Goal: Task Accomplishment & Management: Manage account settings

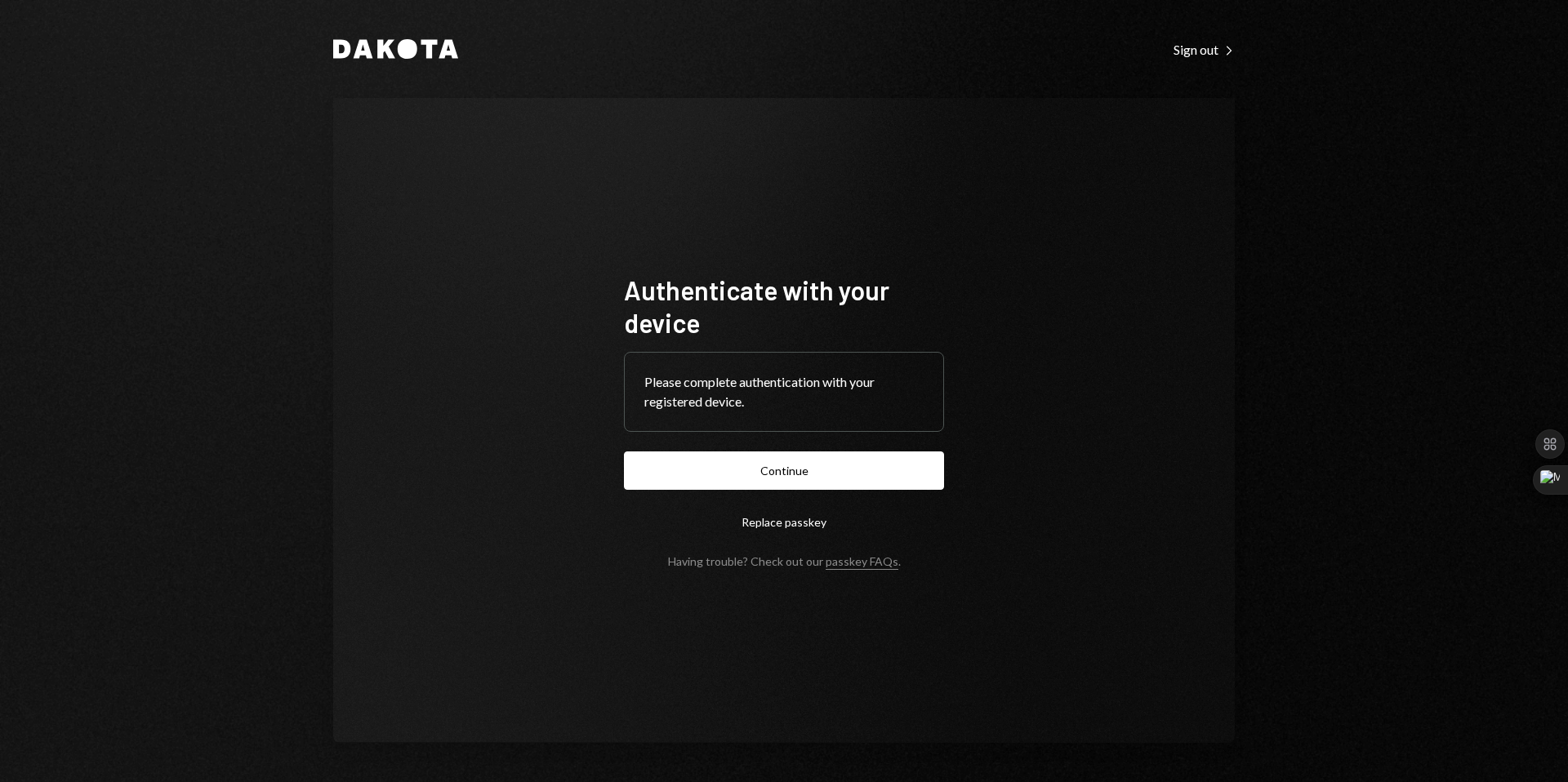
click at [1157, 431] on div "Authenticate with your device Please complete authentication with your register…" at bounding box center [784, 420] width 901 height 645
click at [782, 483] on button "Continue" at bounding box center [783, 470] width 320 height 38
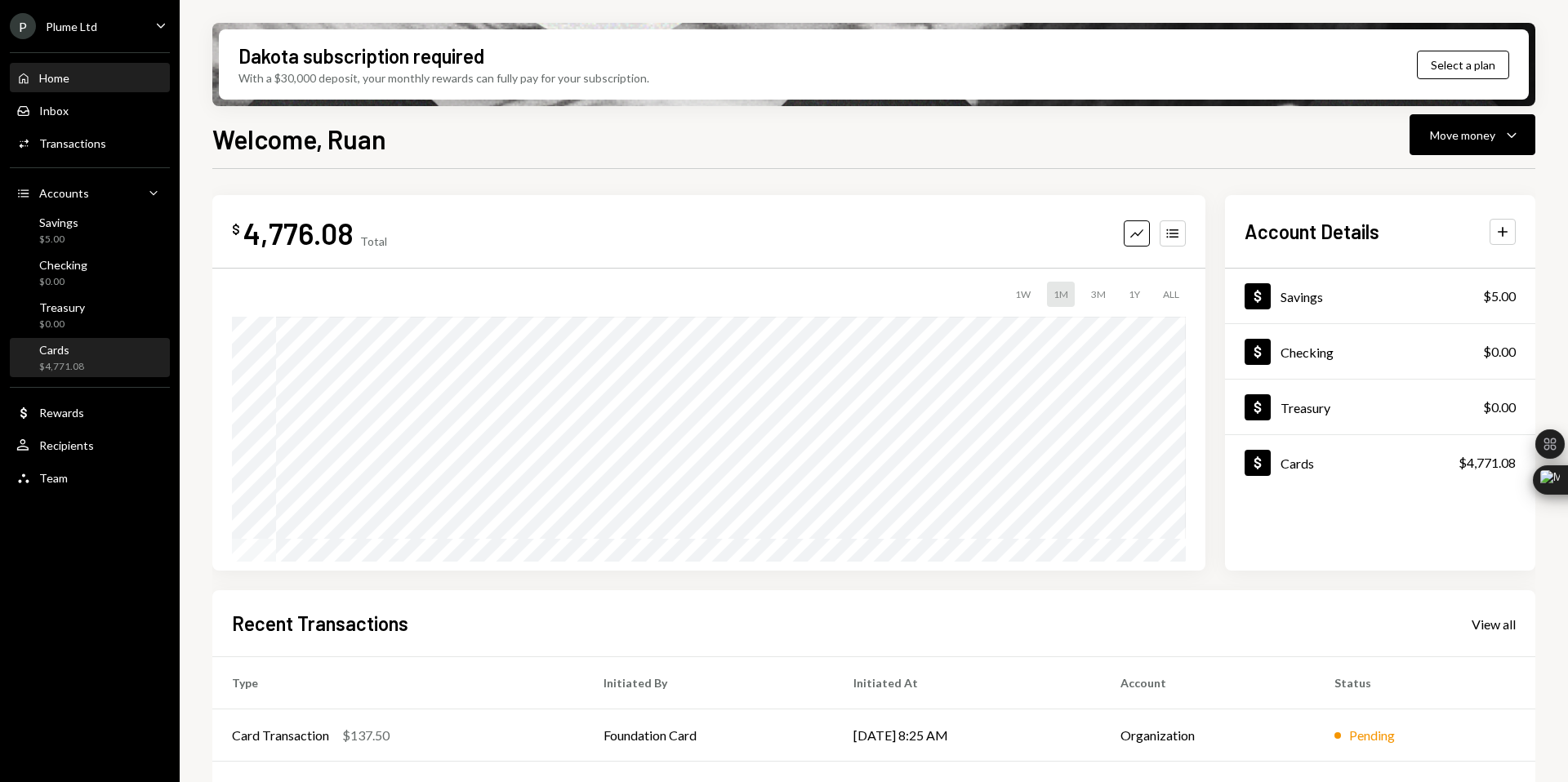
click at [88, 363] on div "Cards $4,771.08" at bounding box center [89, 358] width 147 height 31
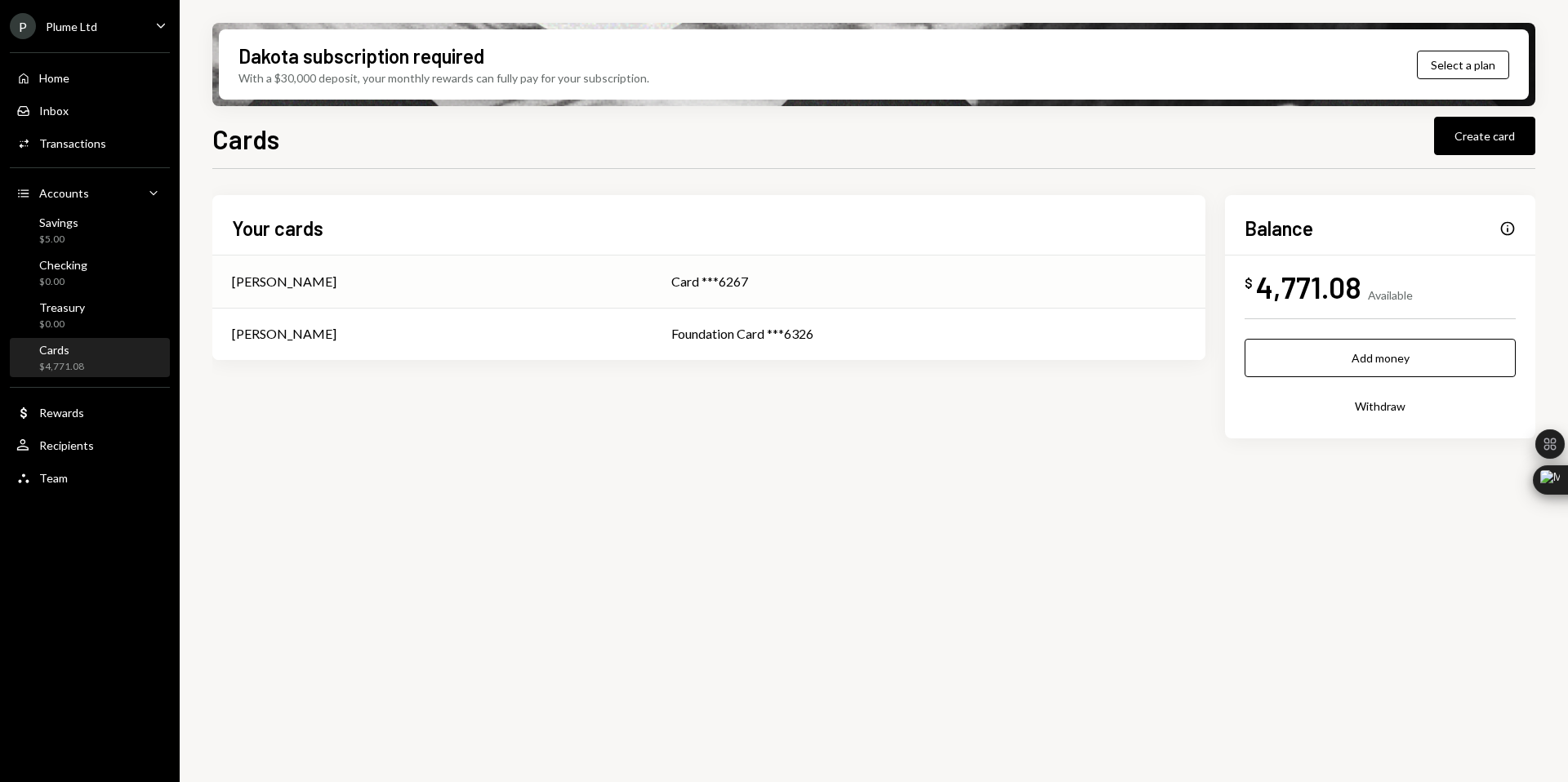
click at [421, 291] on td "[PERSON_NAME]" at bounding box center [432, 282] width 439 height 53
click at [407, 334] on div "[PERSON_NAME]" at bounding box center [432, 333] width 400 height 20
click at [74, 147] on div "Transactions" at bounding box center [72, 143] width 67 height 14
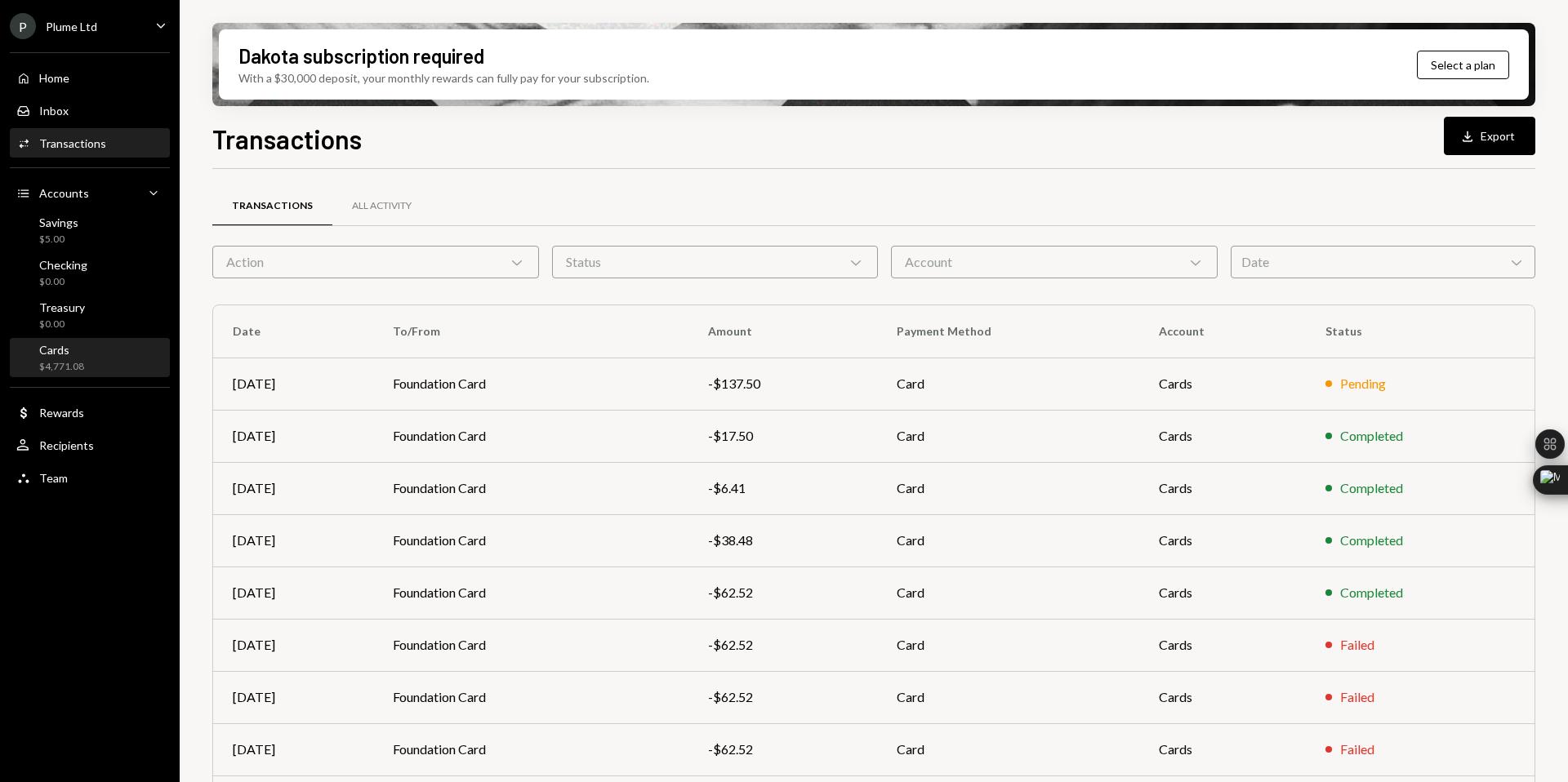
click at [84, 360] on div "Cards $4,771.08" at bounding box center [89, 358] width 147 height 31
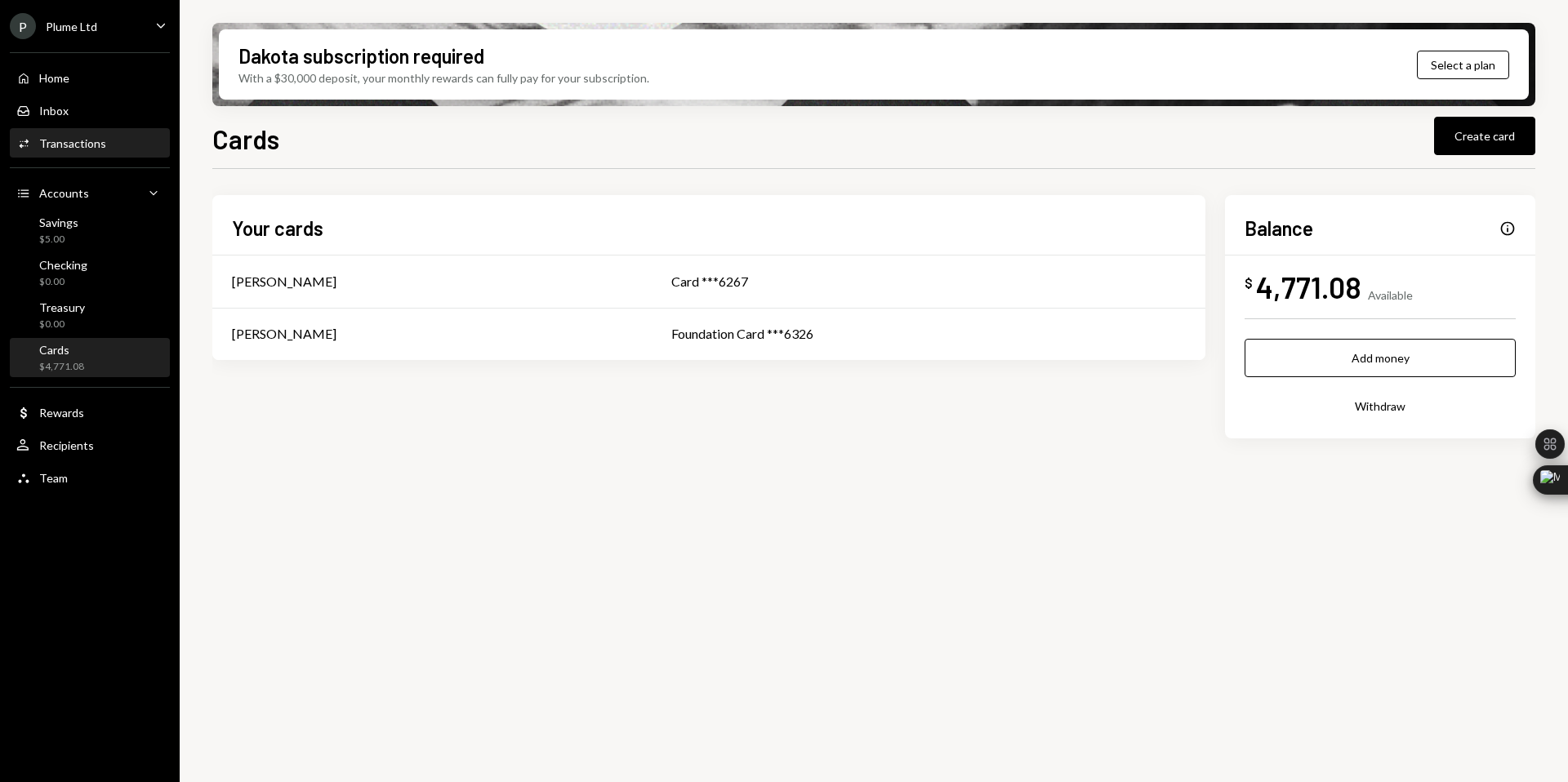
click at [98, 136] on div "Transactions" at bounding box center [72, 143] width 67 height 14
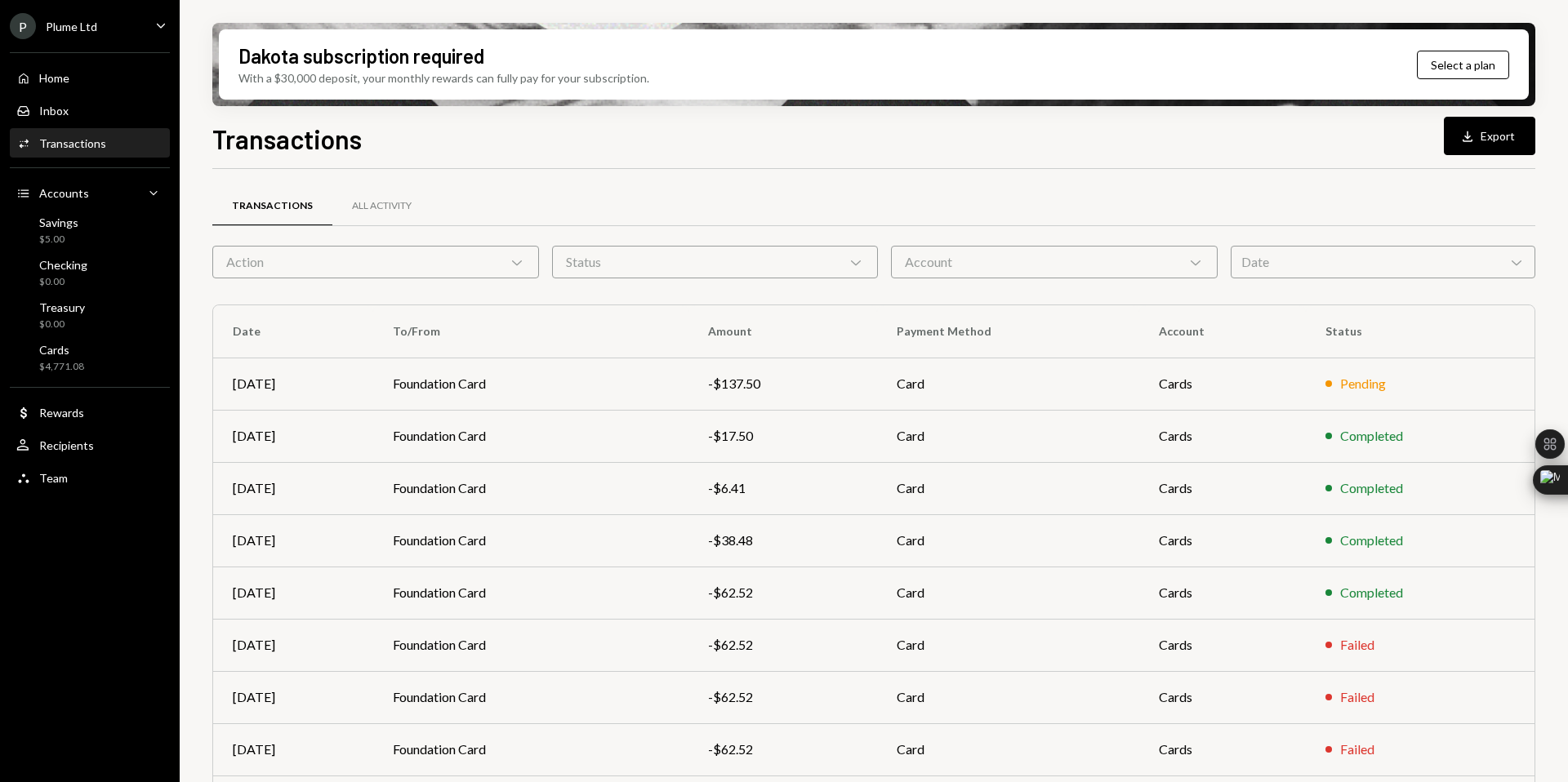
click at [448, 258] on div "Action Chevron Down" at bounding box center [376, 262] width 327 height 33
click at [567, 210] on div "Transactions All Activity" at bounding box center [873, 206] width 1323 height 41
click at [78, 114] on div "Inbox Inbox" at bounding box center [89, 111] width 147 height 15
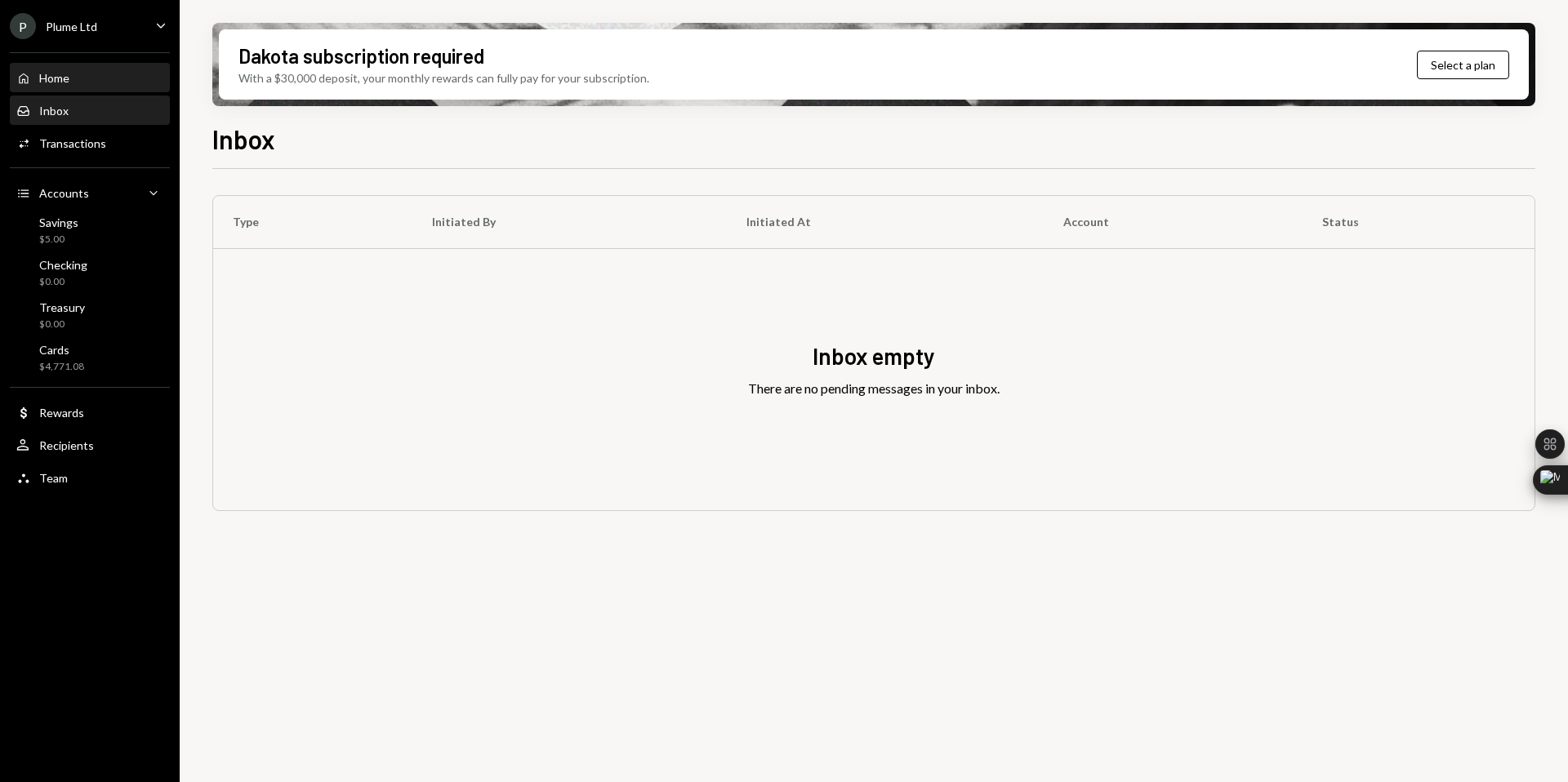
click at [79, 84] on div "Home Home" at bounding box center [89, 79] width 147 height 28
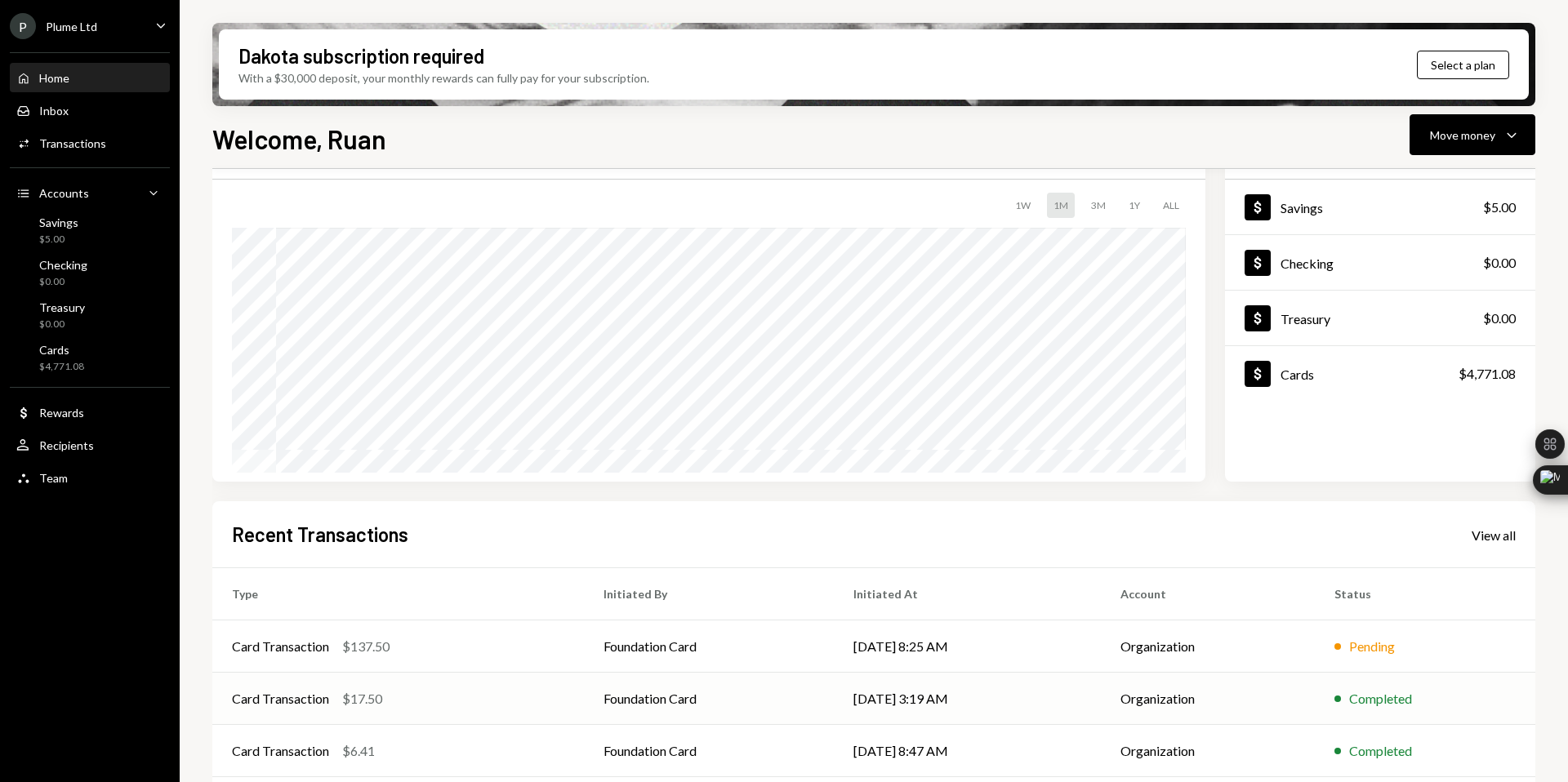
scroll to position [203, 0]
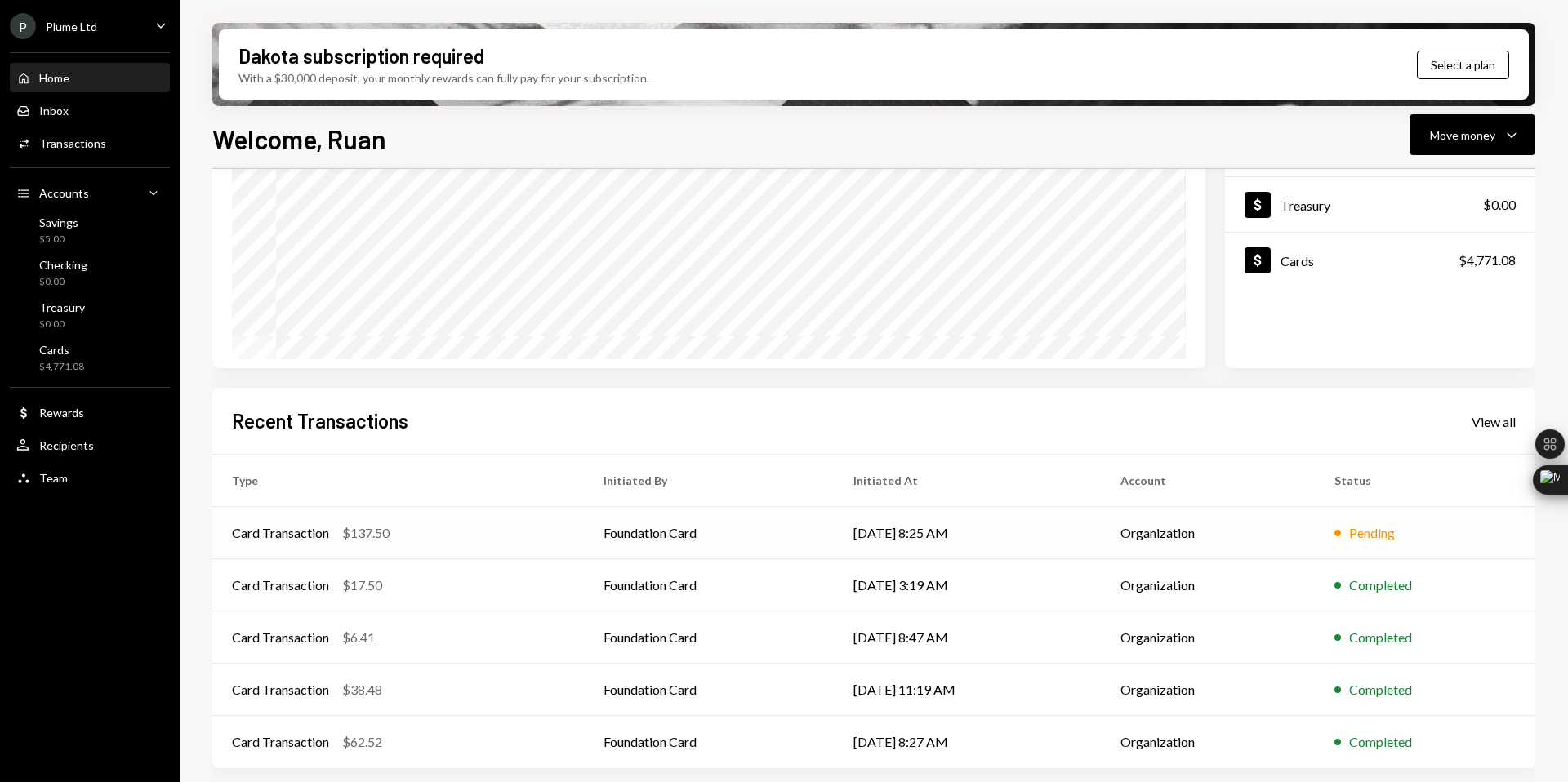
click at [548, 531] on div "Card Transaction $137.50" at bounding box center [398, 532] width 332 height 20
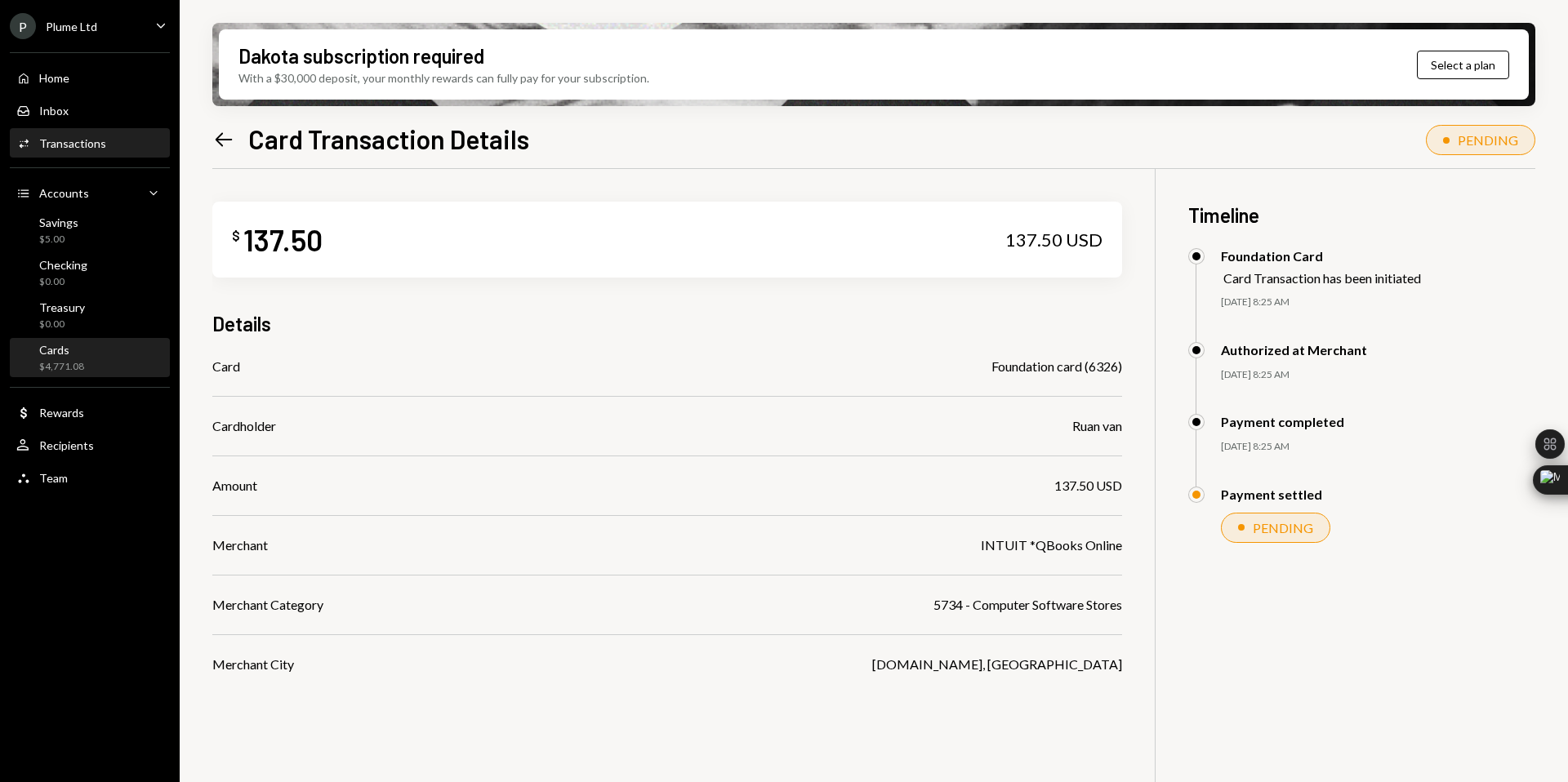
click at [90, 363] on div "Cards $4,771.08" at bounding box center [89, 358] width 147 height 31
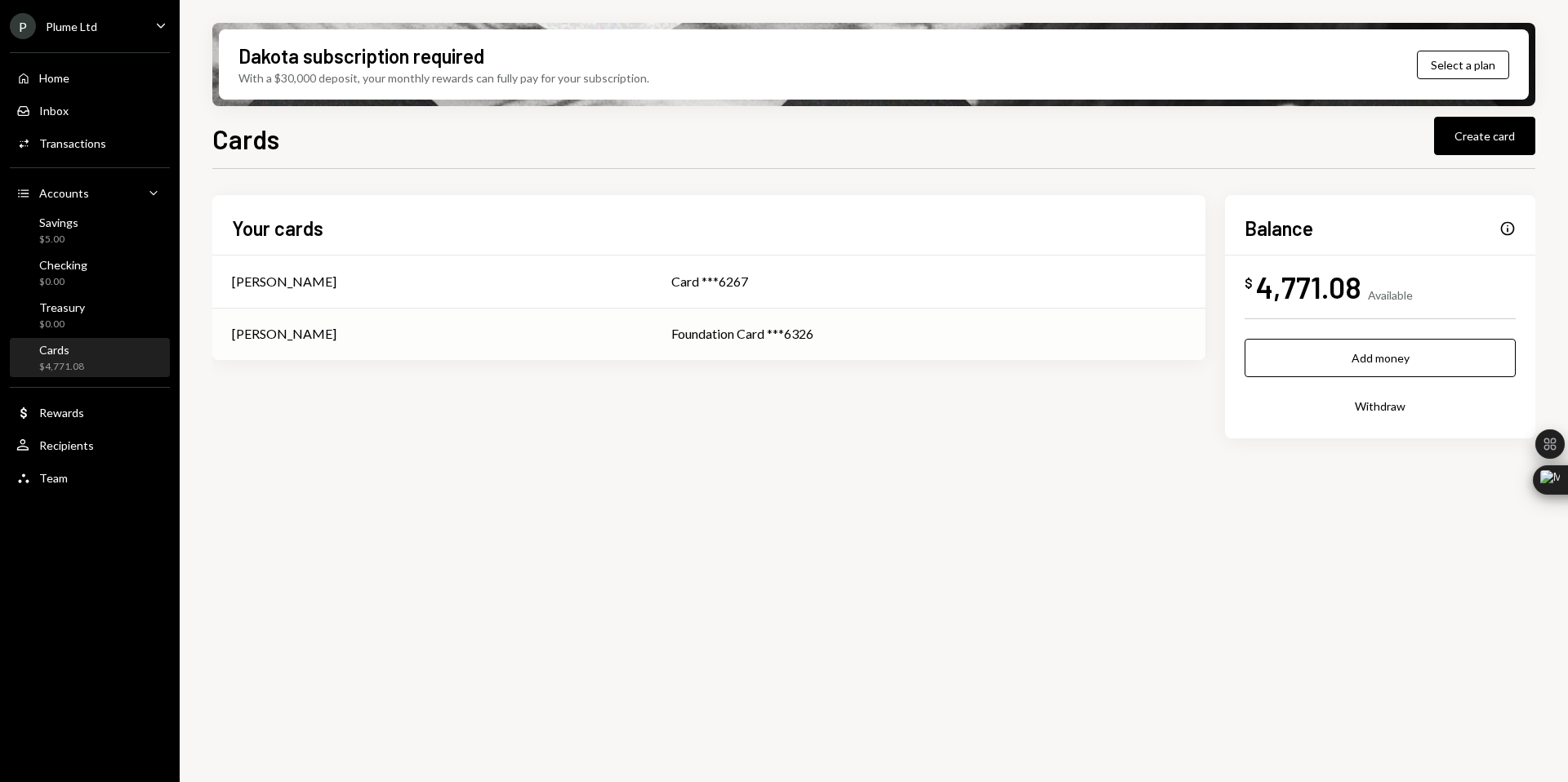
click at [477, 335] on div "[PERSON_NAME]" at bounding box center [432, 333] width 400 height 20
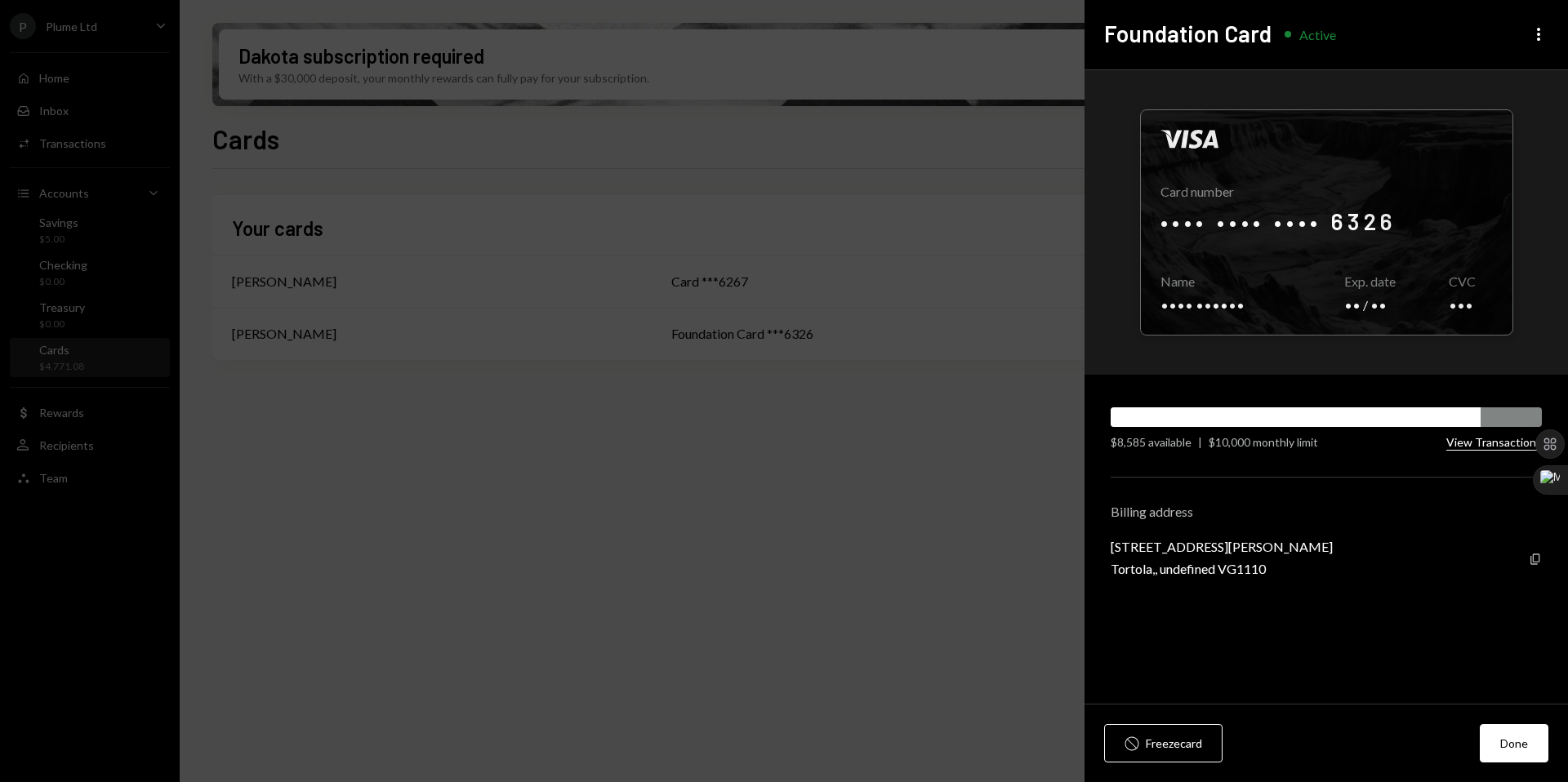
click at [1490, 437] on button "View Transactions" at bounding box center [1494, 443] width 96 height 16
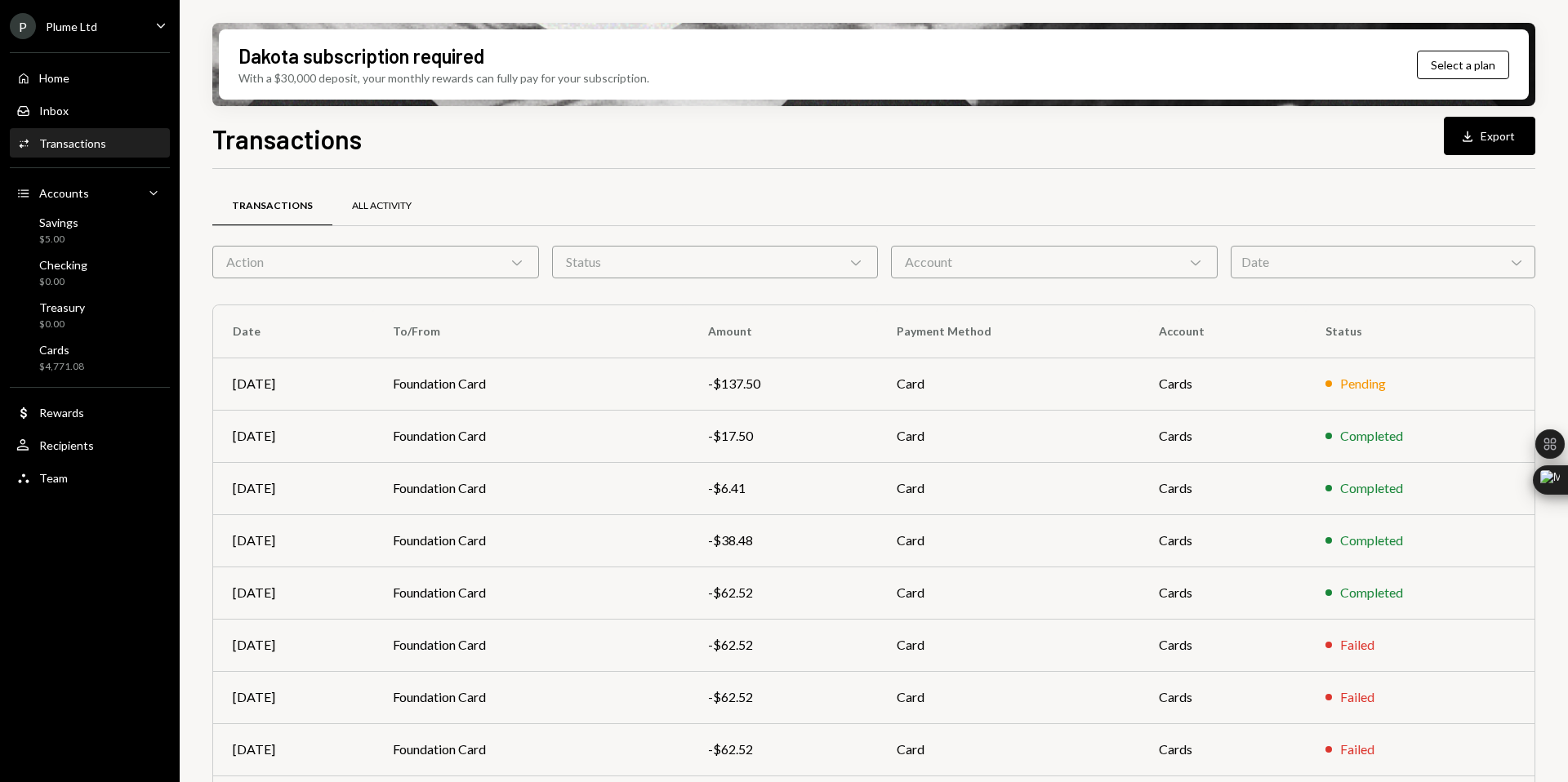
click at [369, 204] on div "All Activity" at bounding box center [381, 206] width 59 height 14
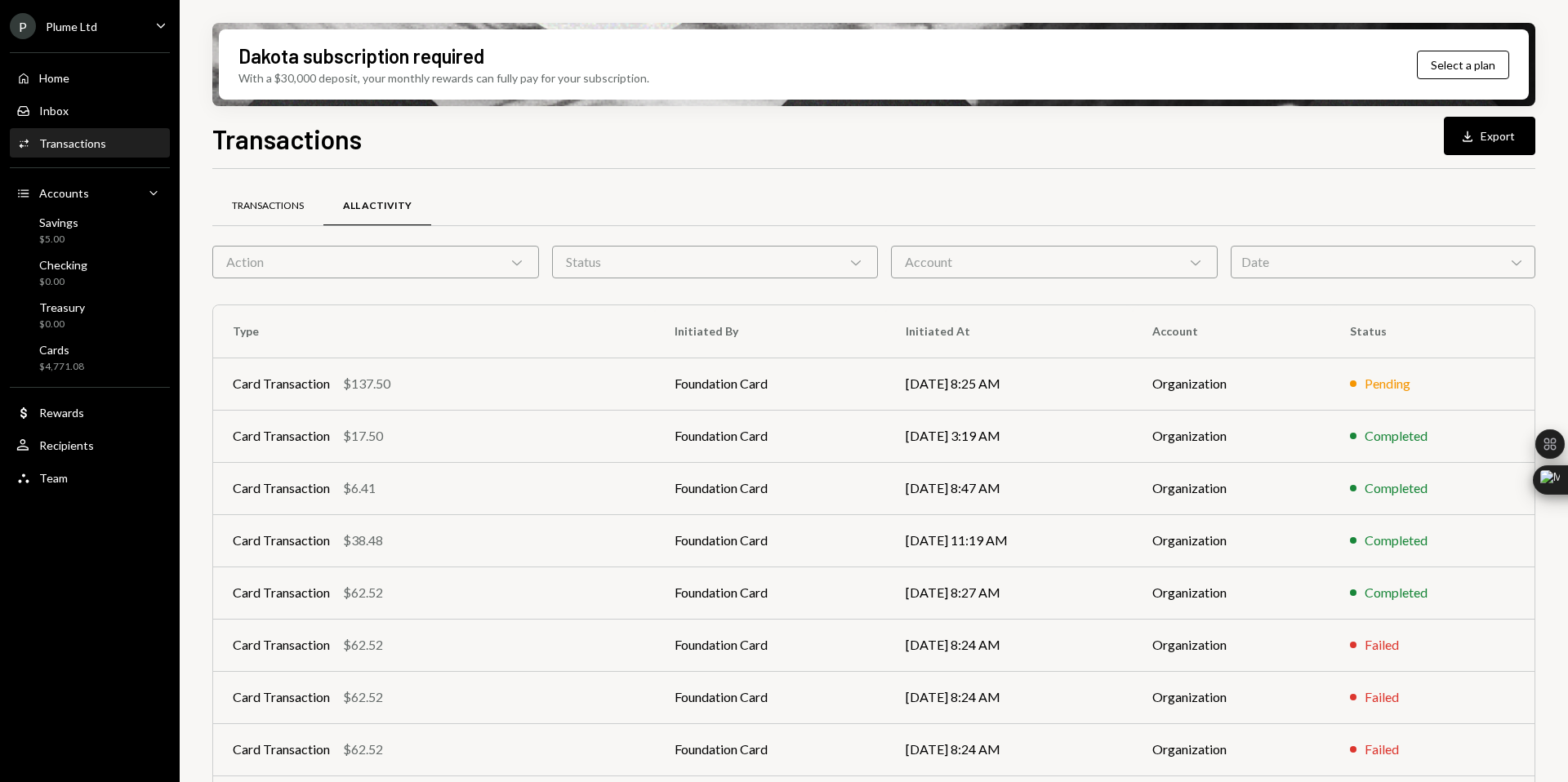
click at [244, 204] on div "Transactions" at bounding box center [268, 206] width 72 height 14
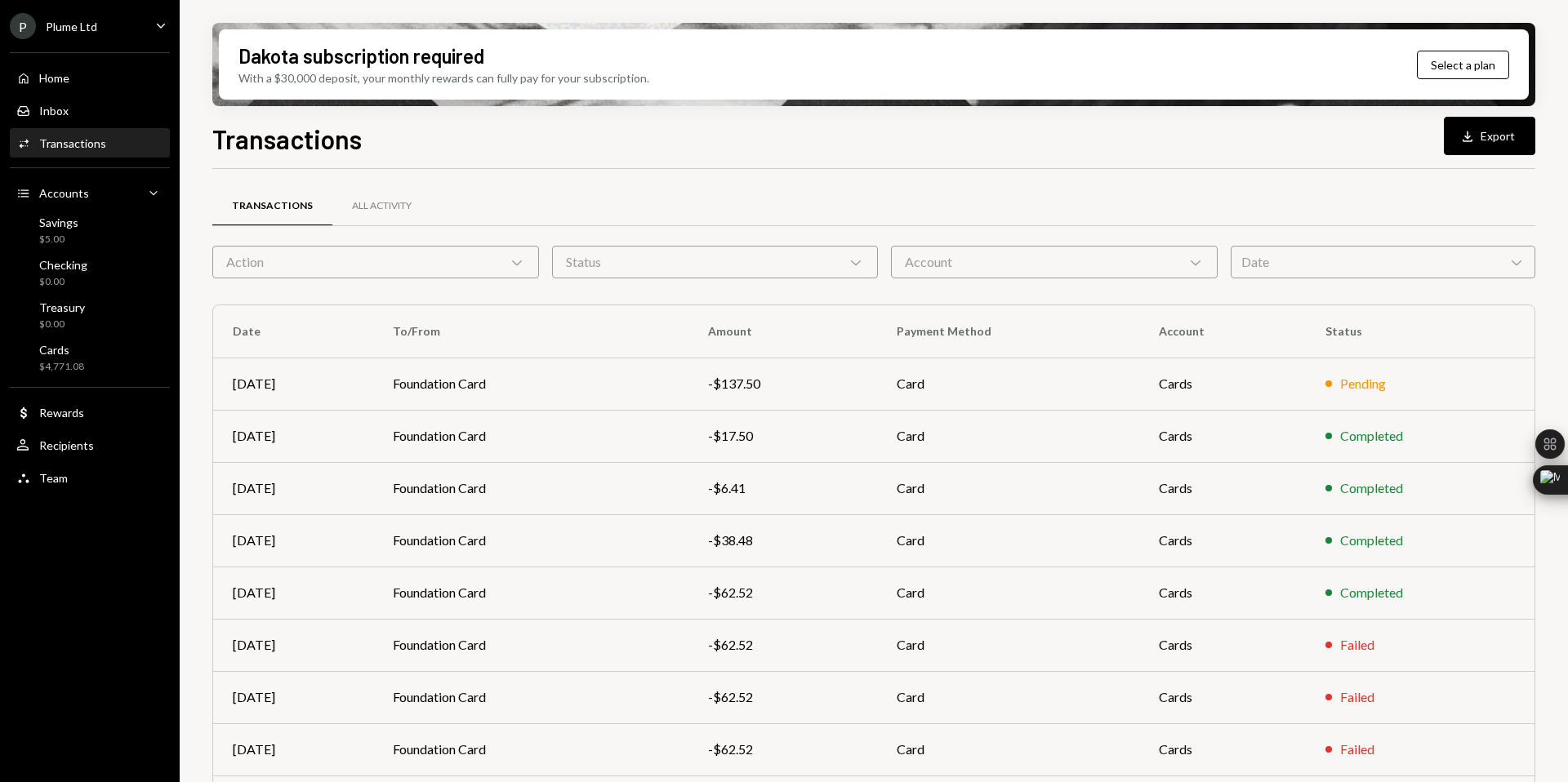
click at [449, 260] on div "Action Chevron Down" at bounding box center [376, 262] width 327 height 33
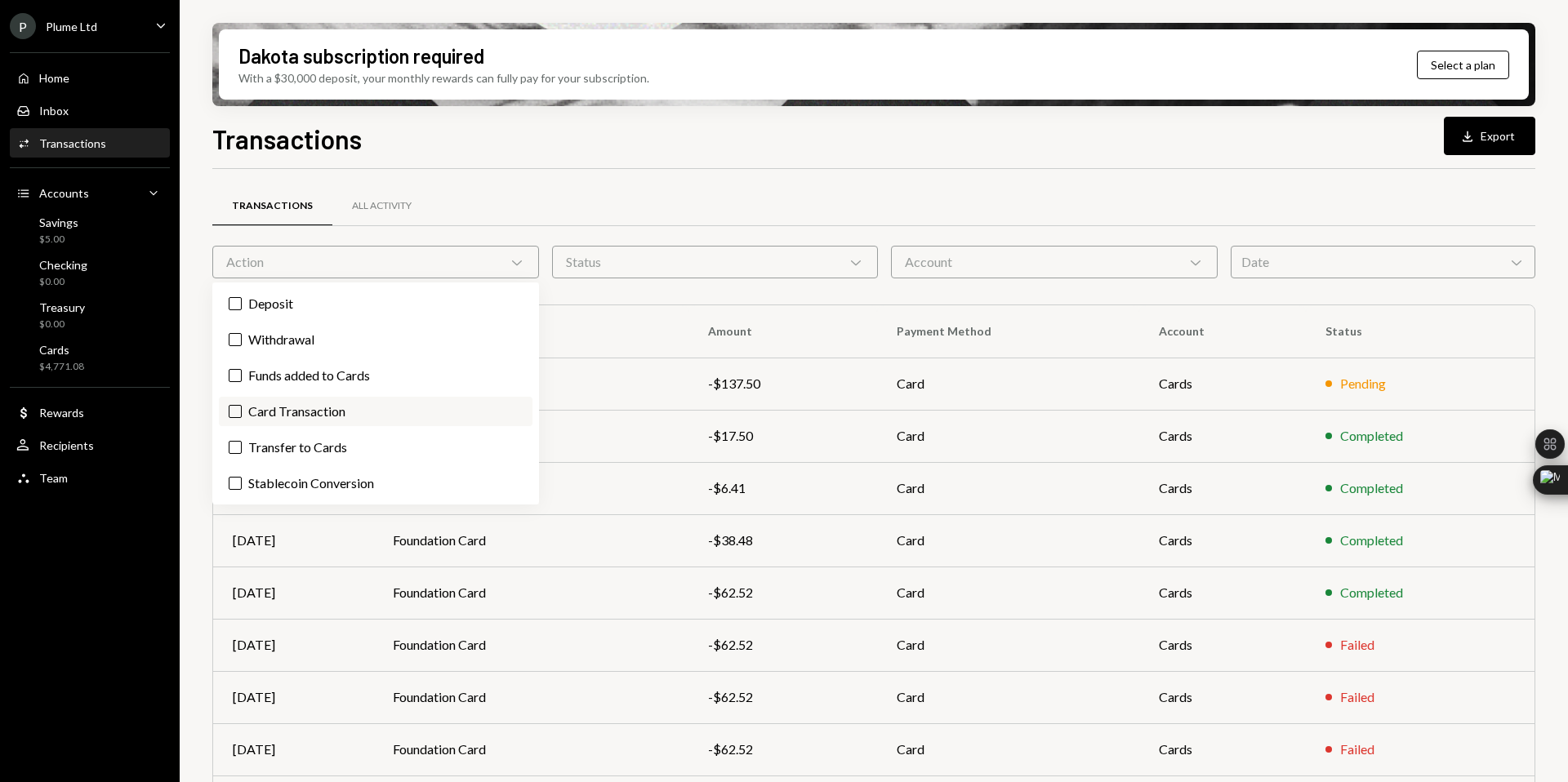
click at [313, 402] on label "Card Transaction" at bounding box center [376, 411] width 314 height 29
click at [241, 405] on button "Card Transaction" at bounding box center [236, 411] width 13 height 13
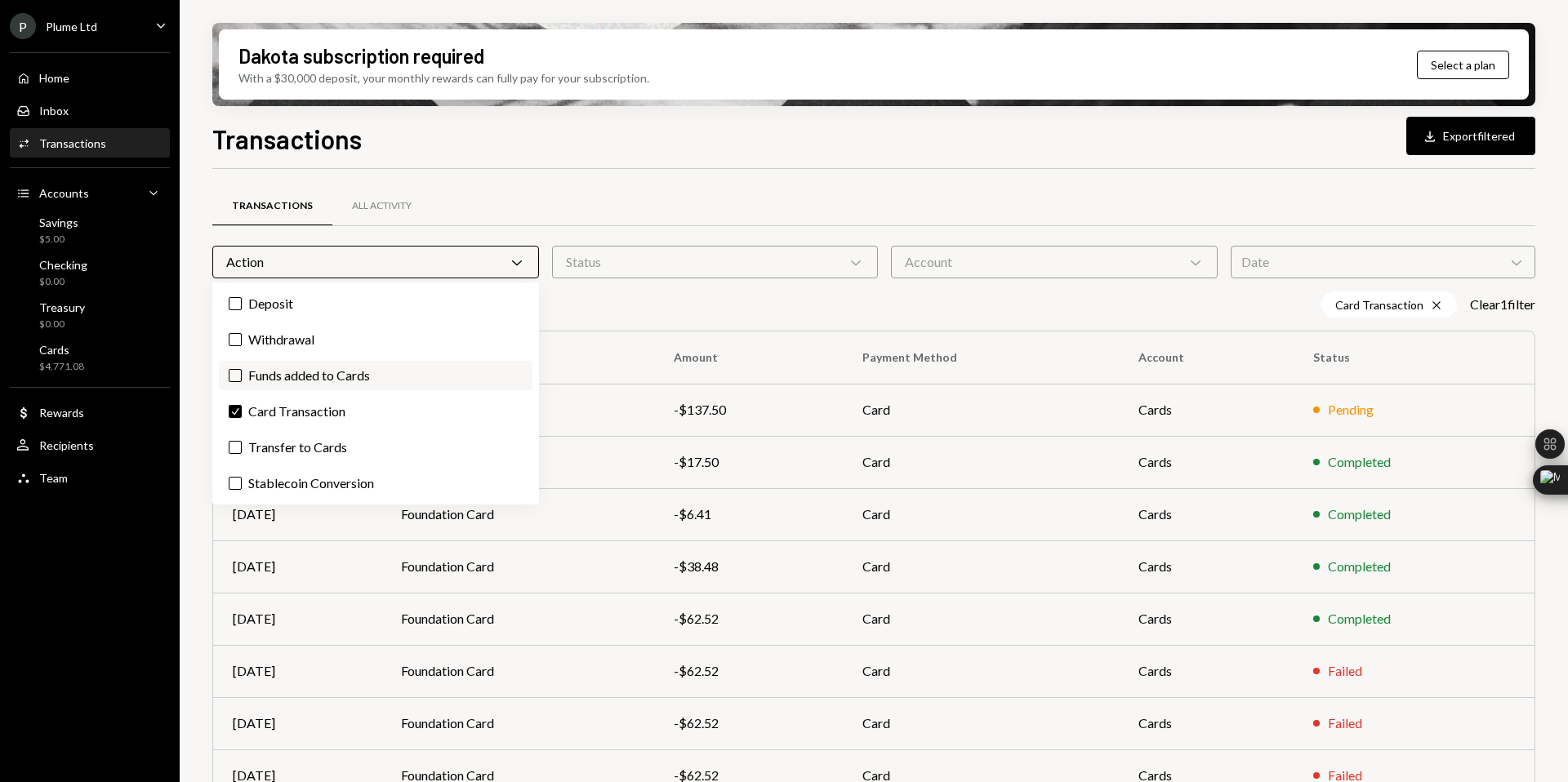
click at [302, 373] on label "Funds added to Cards" at bounding box center [376, 375] width 314 height 29
click at [241, 373] on button "Funds added to Cards" at bounding box center [236, 376] width 13 height 13
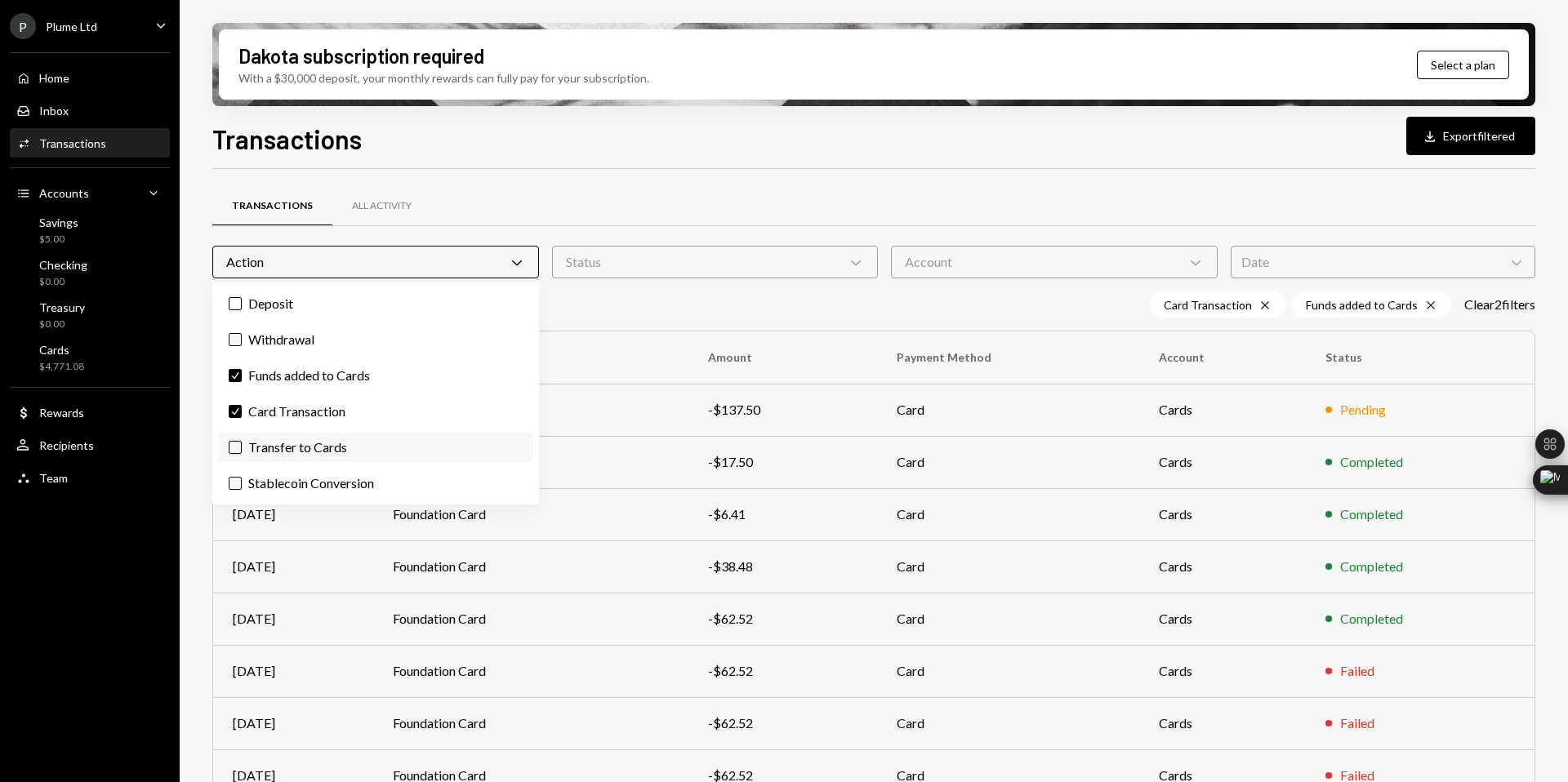
click at [301, 446] on label "Transfer to Cards" at bounding box center [376, 447] width 314 height 29
click at [241, 446] on button "Transfer to Cards" at bounding box center [236, 448] width 13 height 13
click at [685, 314] on div "Card Transaction Cross Funds added to Cards Cross Transfer to Cards Cross Clear…" at bounding box center [873, 304] width 1323 height 26
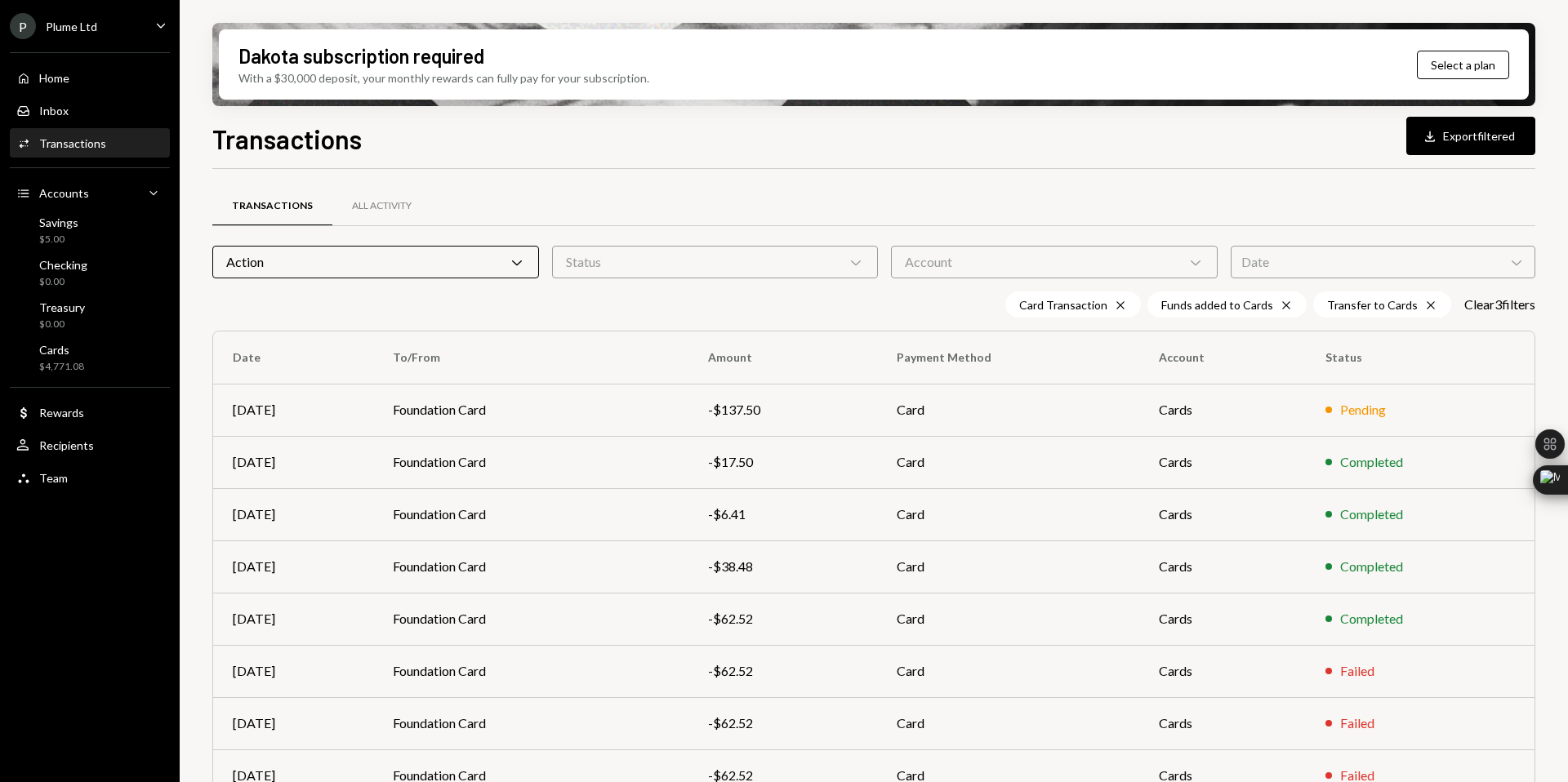
click at [682, 264] on div "Status Chevron Down" at bounding box center [715, 262] width 327 height 33
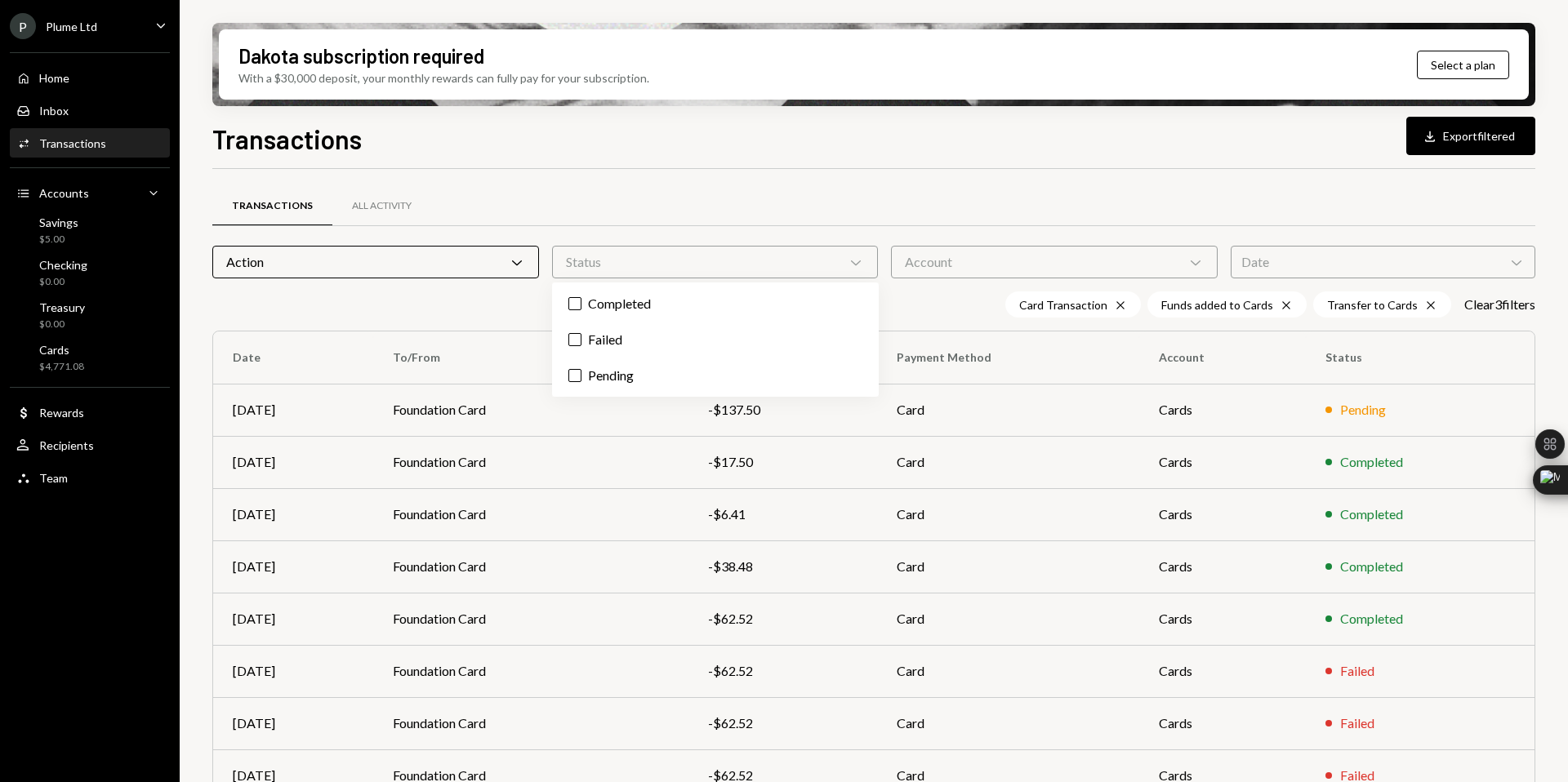
click at [683, 201] on div "Transactions All Activity" at bounding box center [873, 206] width 1323 height 41
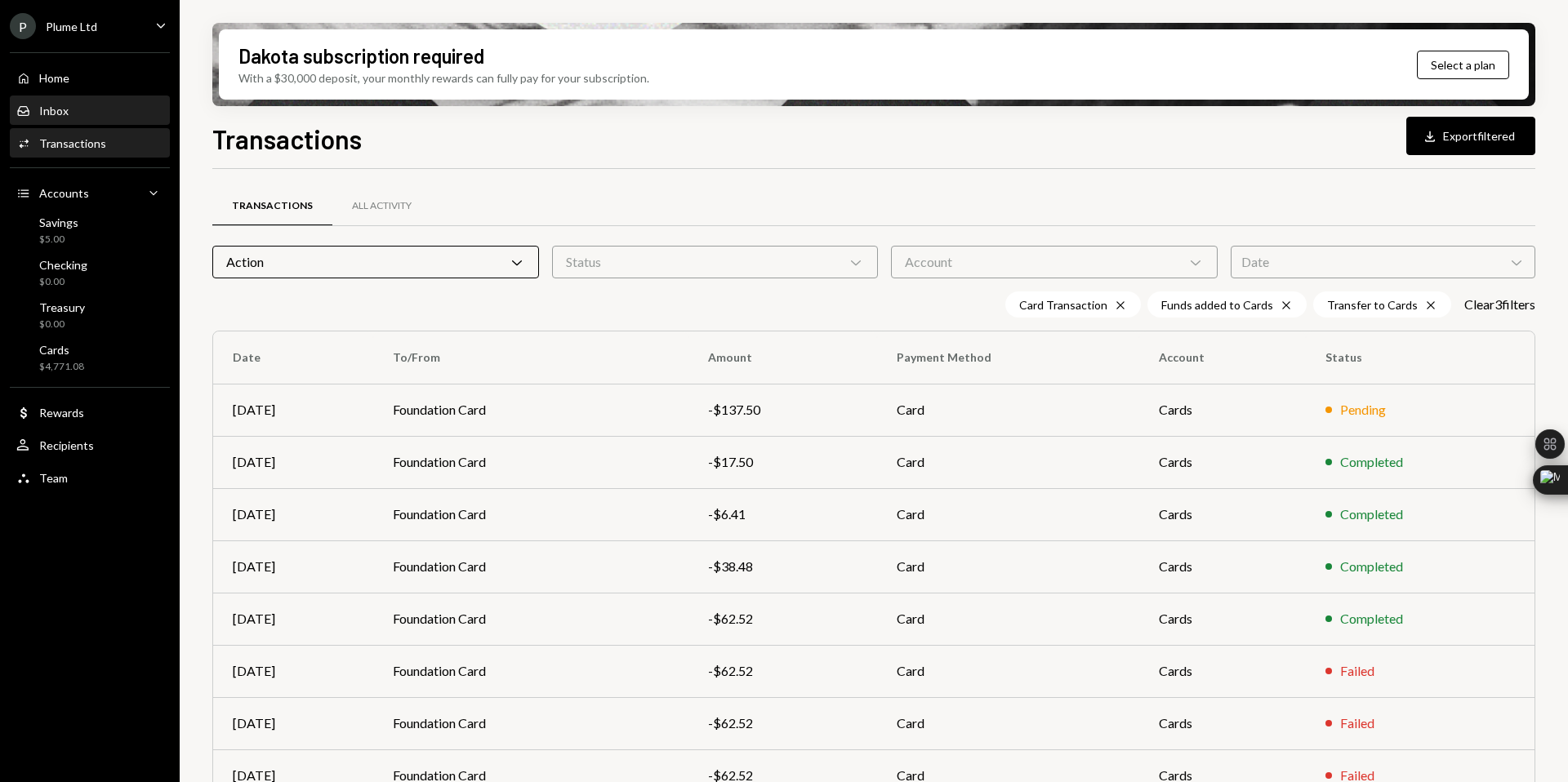
click at [102, 109] on div "Inbox Inbox" at bounding box center [89, 111] width 147 height 15
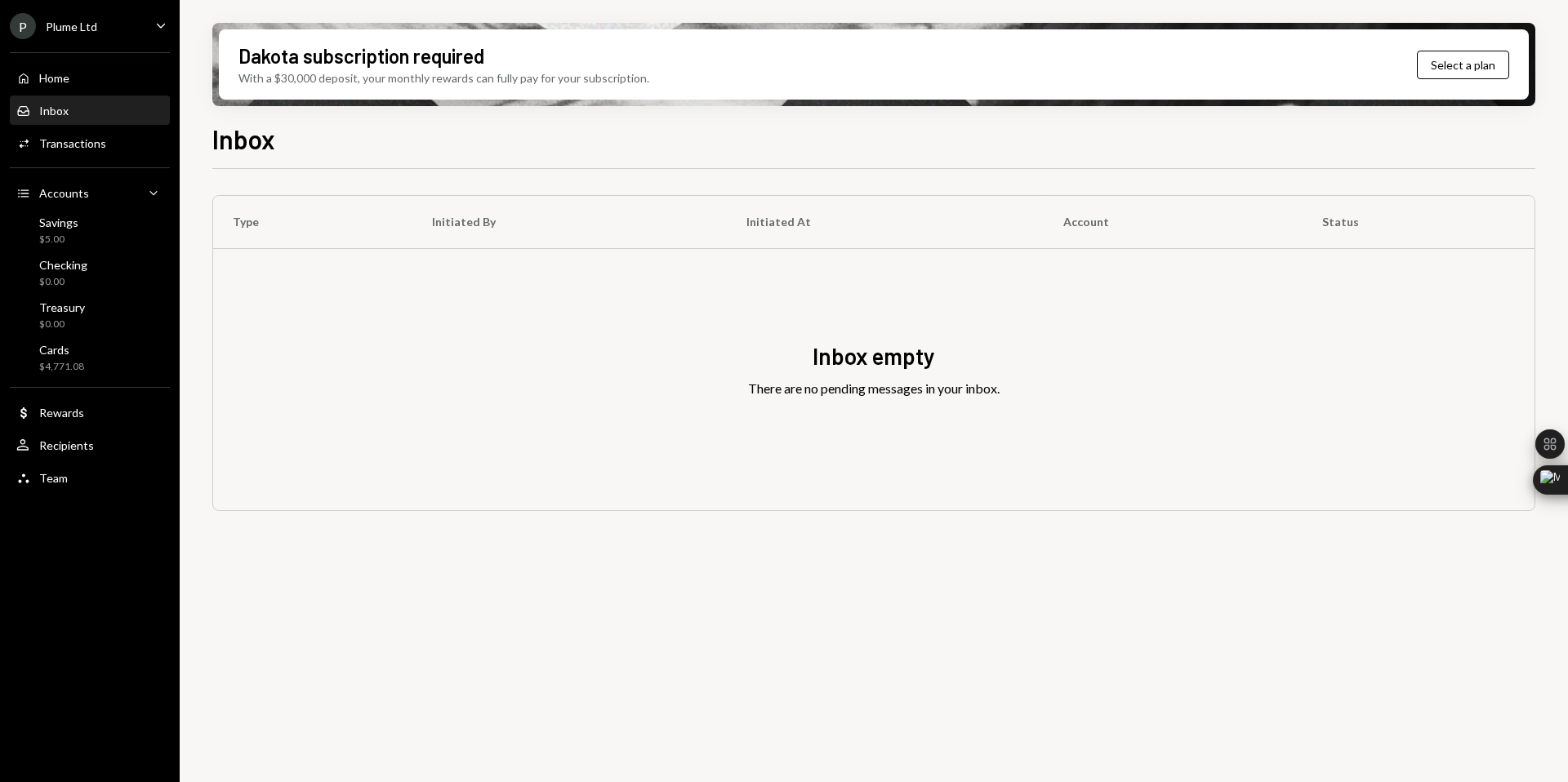
click at [89, 96] on link "Inbox Inbox" at bounding box center [89, 110] width 160 height 29
click at [85, 75] on div "Home Home" at bounding box center [89, 79] width 147 height 15
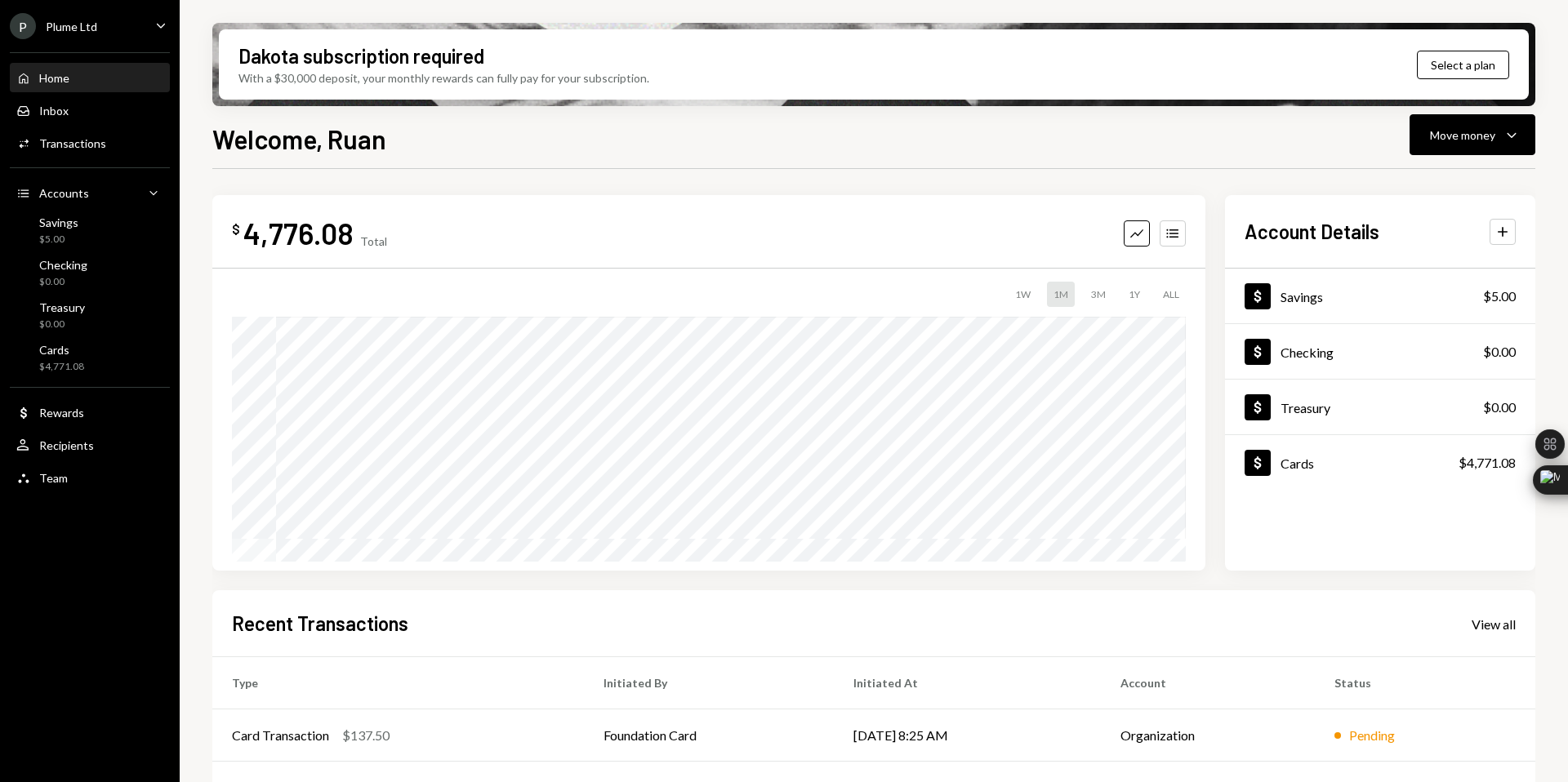
click at [162, 18] on icon "Caret Down" at bounding box center [161, 24] width 18 height 18
click at [499, 166] on div "Welcome, [PERSON_NAME] Move money Caret Down $ 4,776.08 Total Graph Accounts 1W…" at bounding box center [873, 498] width 1323 height 759
click at [161, 27] on icon "Caret Down" at bounding box center [161, 24] width 18 height 18
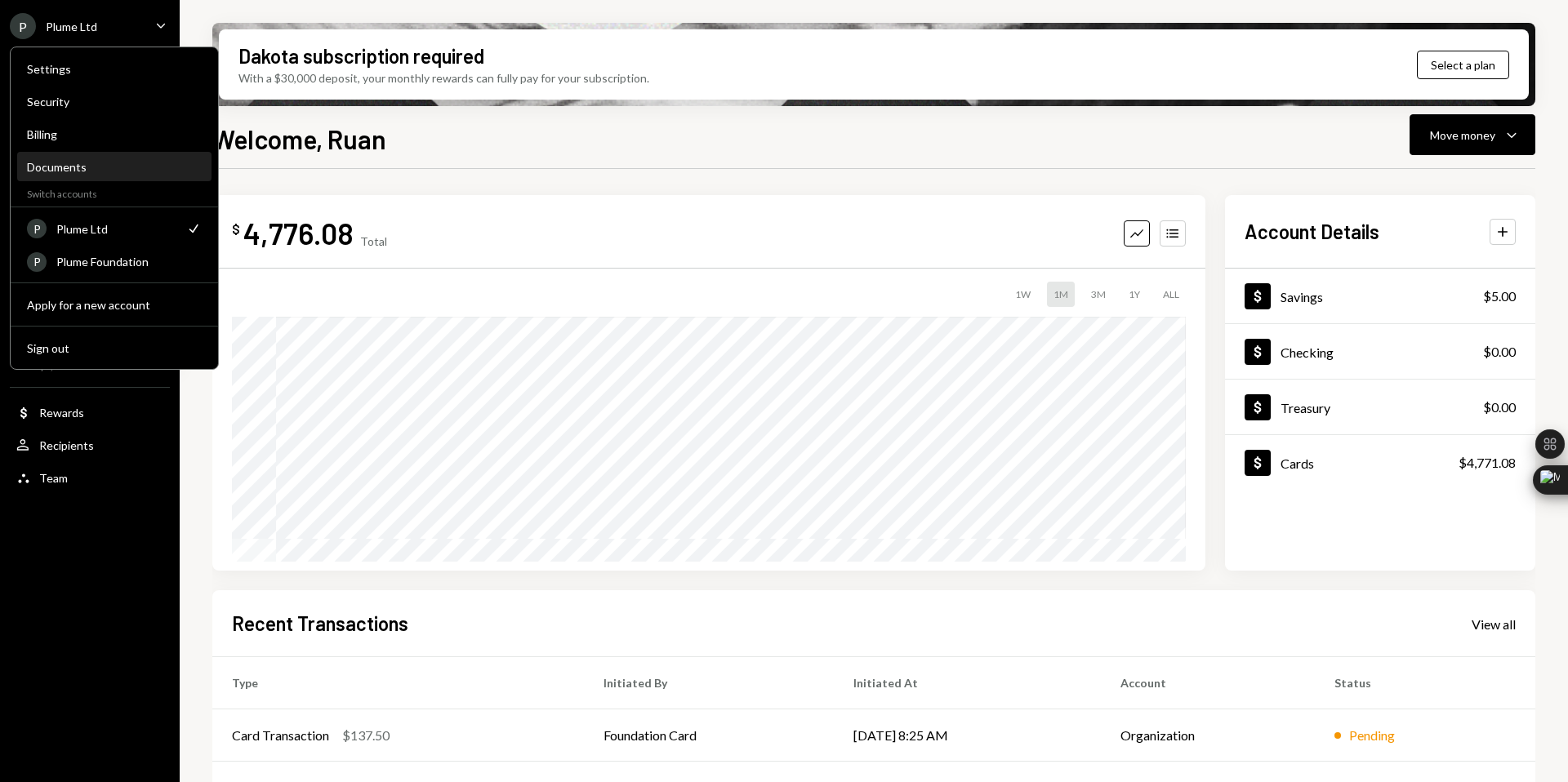
click at [72, 155] on div "Documents" at bounding box center [115, 168] width 175 height 28
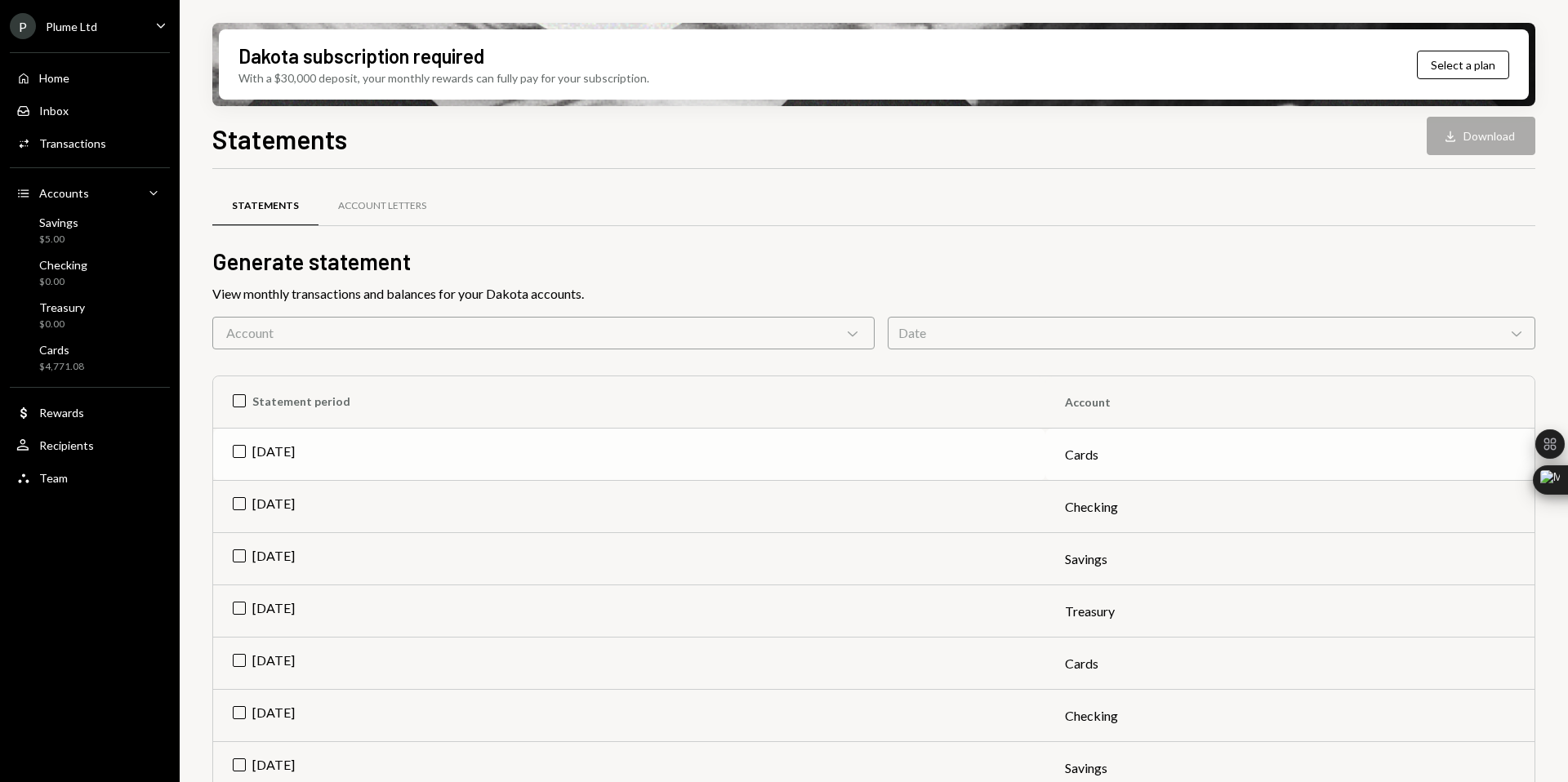
click at [284, 450] on td "[DATE]" at bounding box center [629, 455] width 832 height 53
click at [1497, 135] on button "Download Download" at bounding box center [1481, 135] width 109 height 38
click at [571, 439] on td "Check Sep 2025" at bounding box center [629, 455] width 832 height 53
click at [1079, 452] on td "Cards" at bounding box center [1289, 455] width 489 height 53
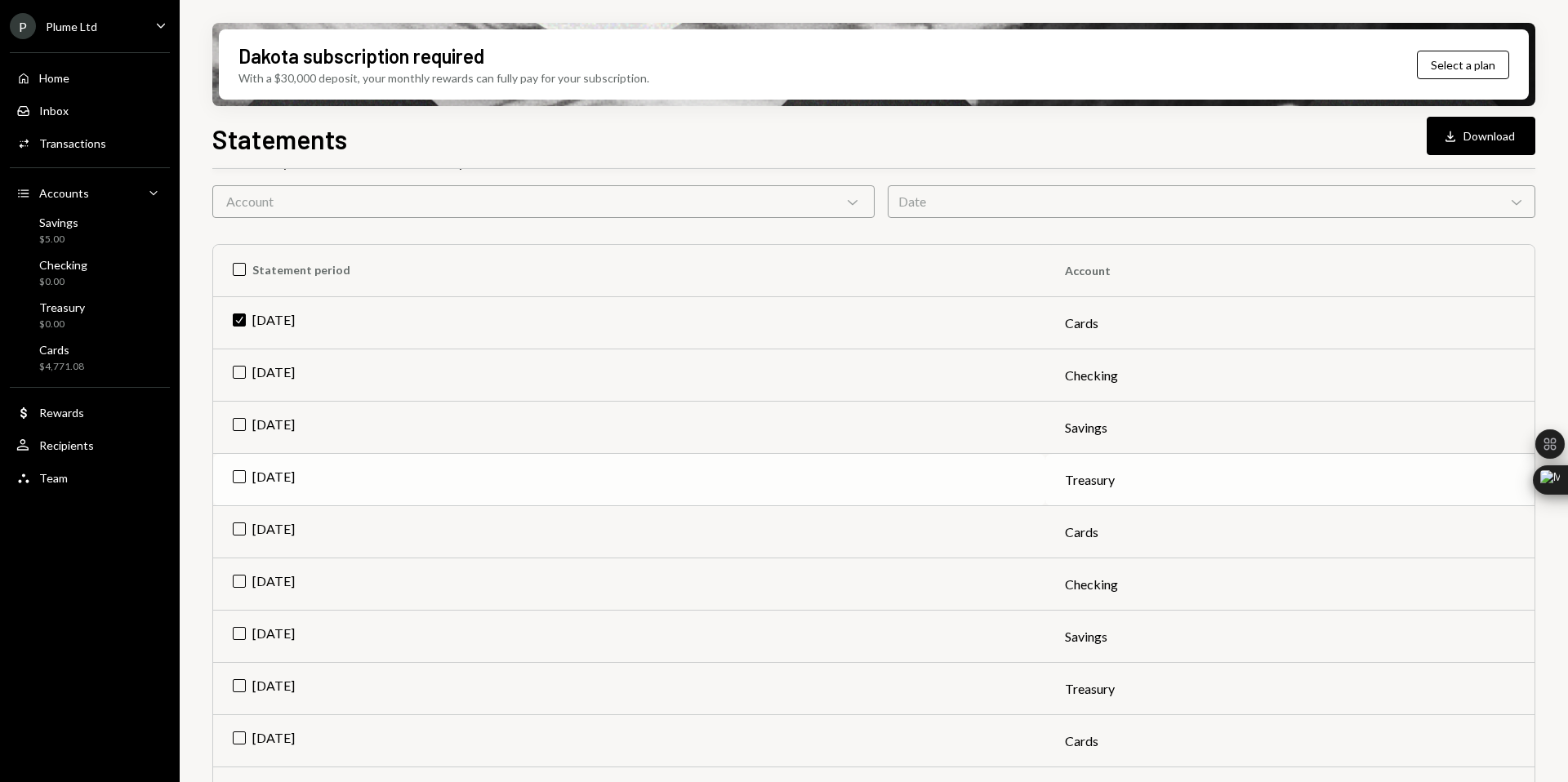
scroll to position [133, 0]
click at [87, 354] on div "Cards $4,771.08" at bounding box center [89, 358] width 147 height 31
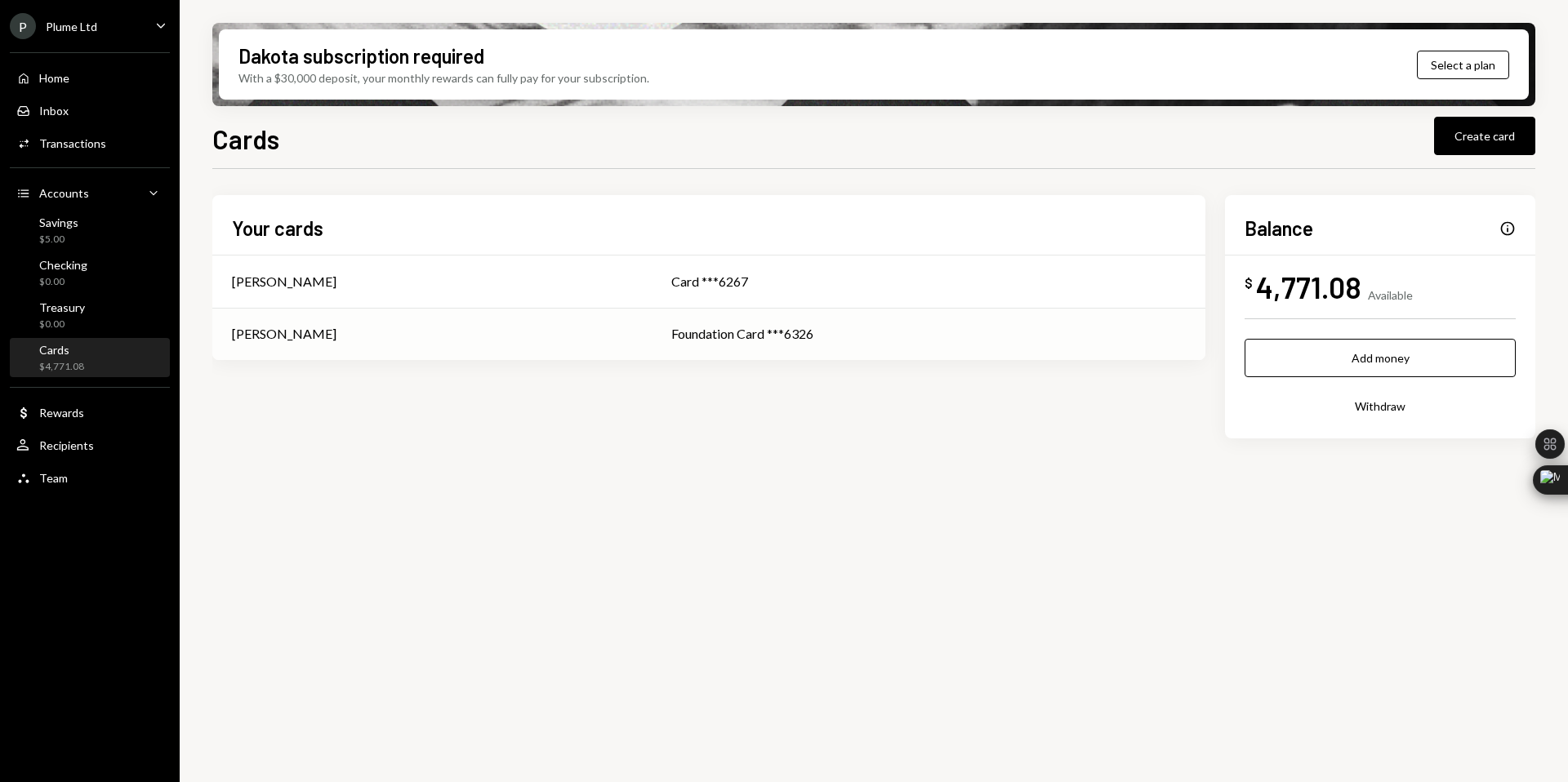
click at [631, 333] on div "[PERSON_NAME]" at bounding box center [432, 333] width 400 height 20
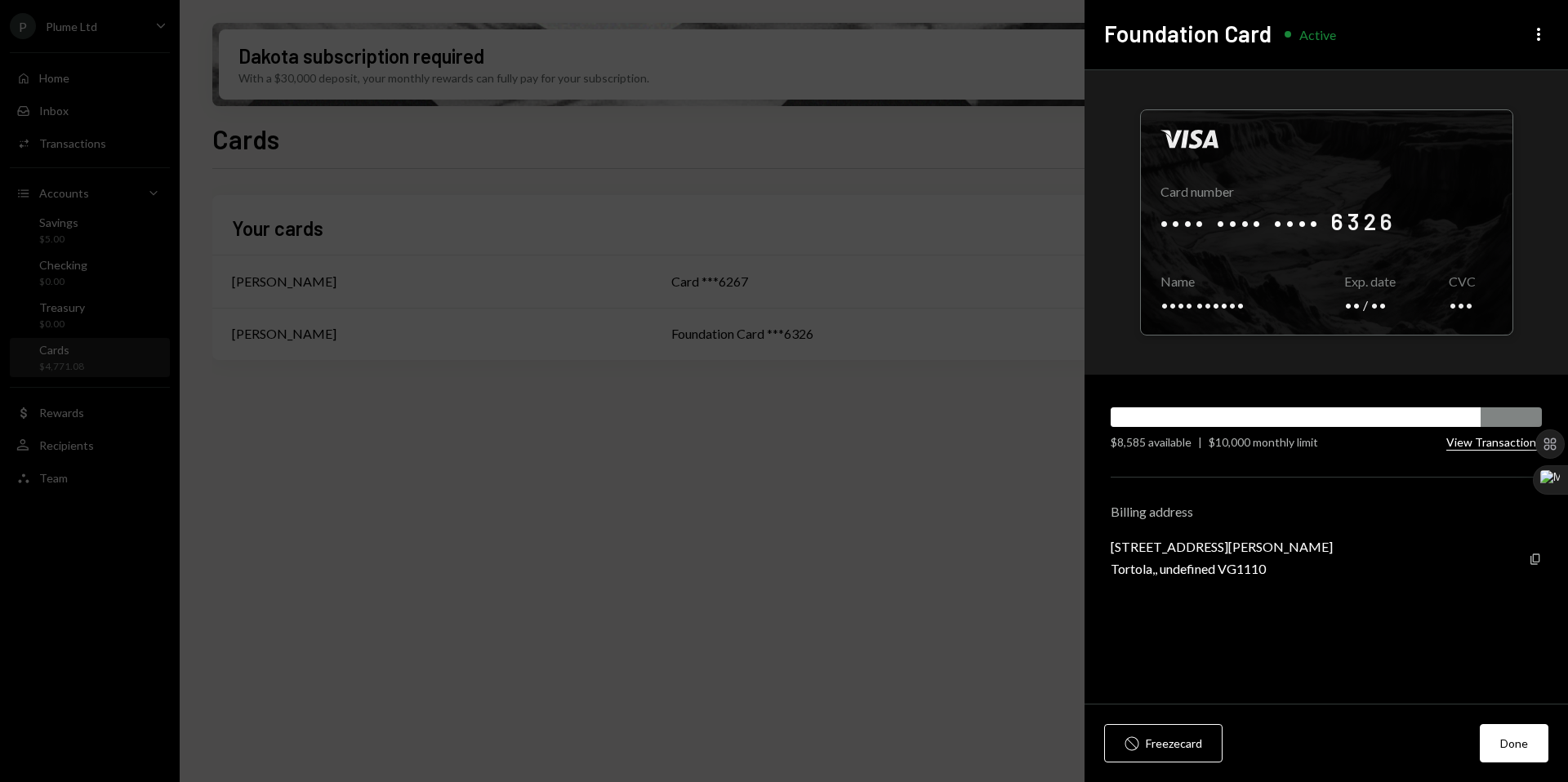
click at [1475, 437] on button "View Transactions" at bounding box center [1494, 443] width 96 height 16
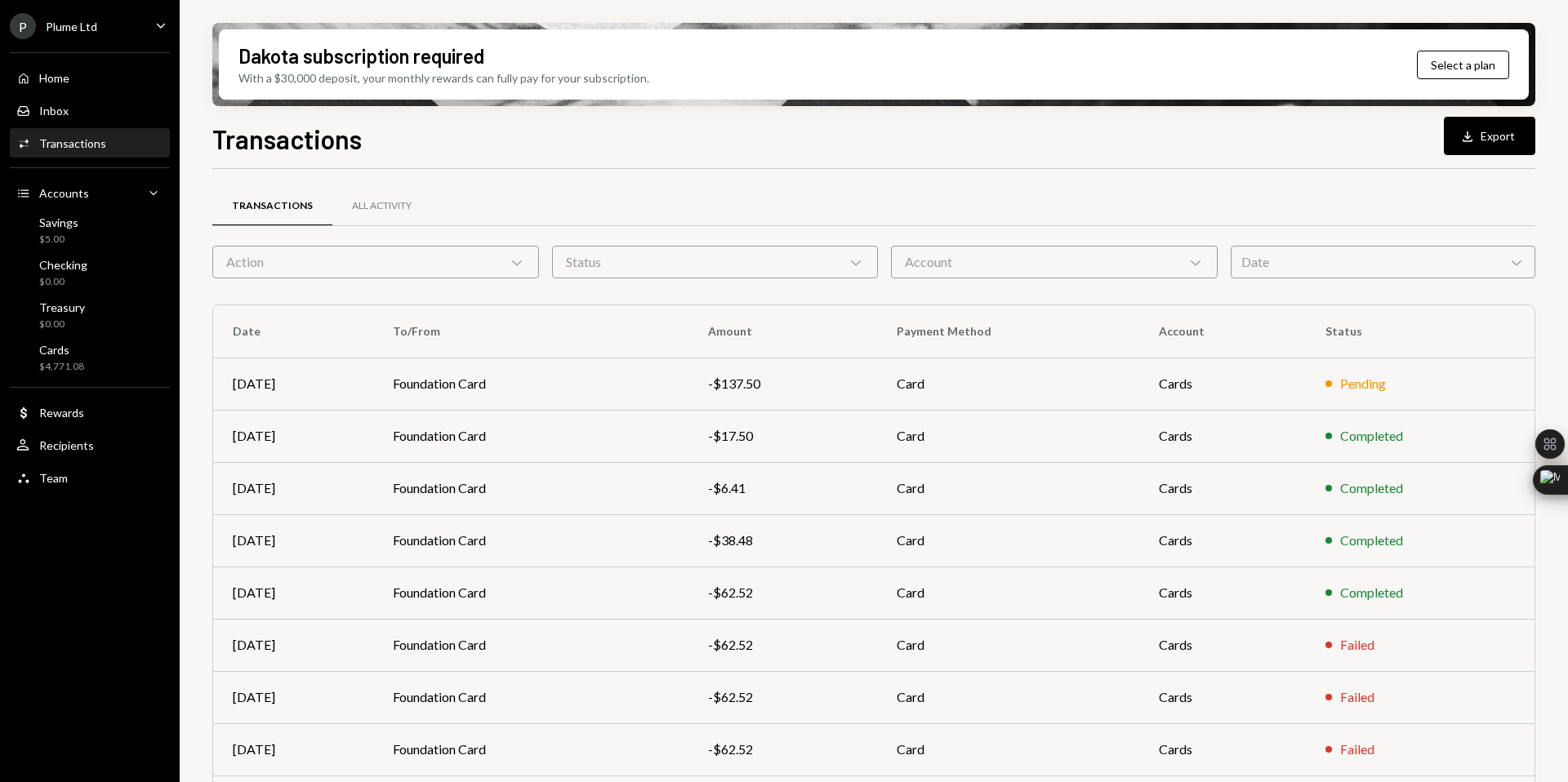
click at [463, 267] on div "Action Chevron Down" at bounding box center [376, 262] width 327 height 33
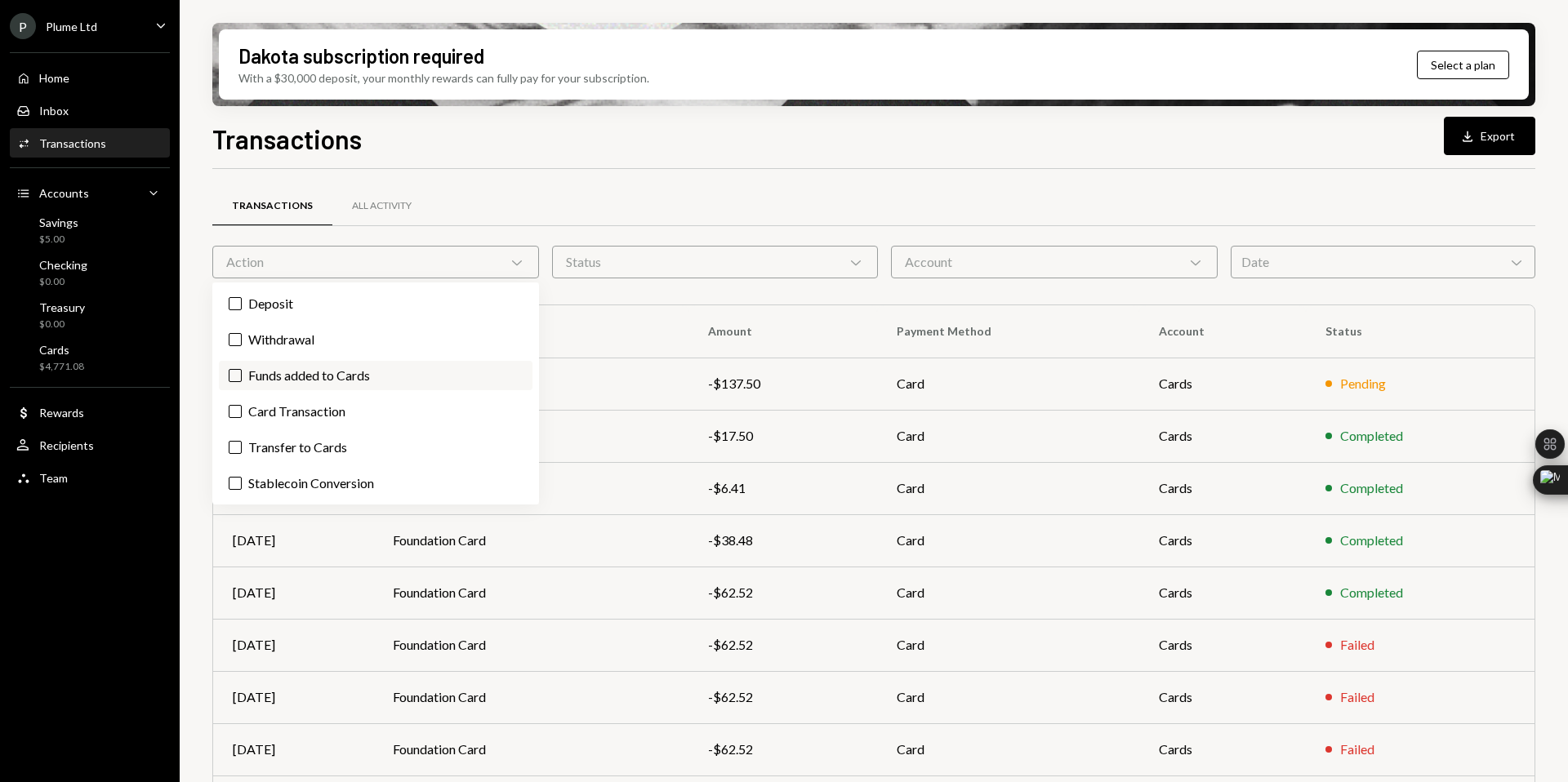
click at [289, 377] on label "Funds added to Cards" at bounding box center [376, 375] width 314 height 29
click at [241, 377] on button "Funds added to Cards" at bounding box center [236, 376] width 13 height 13
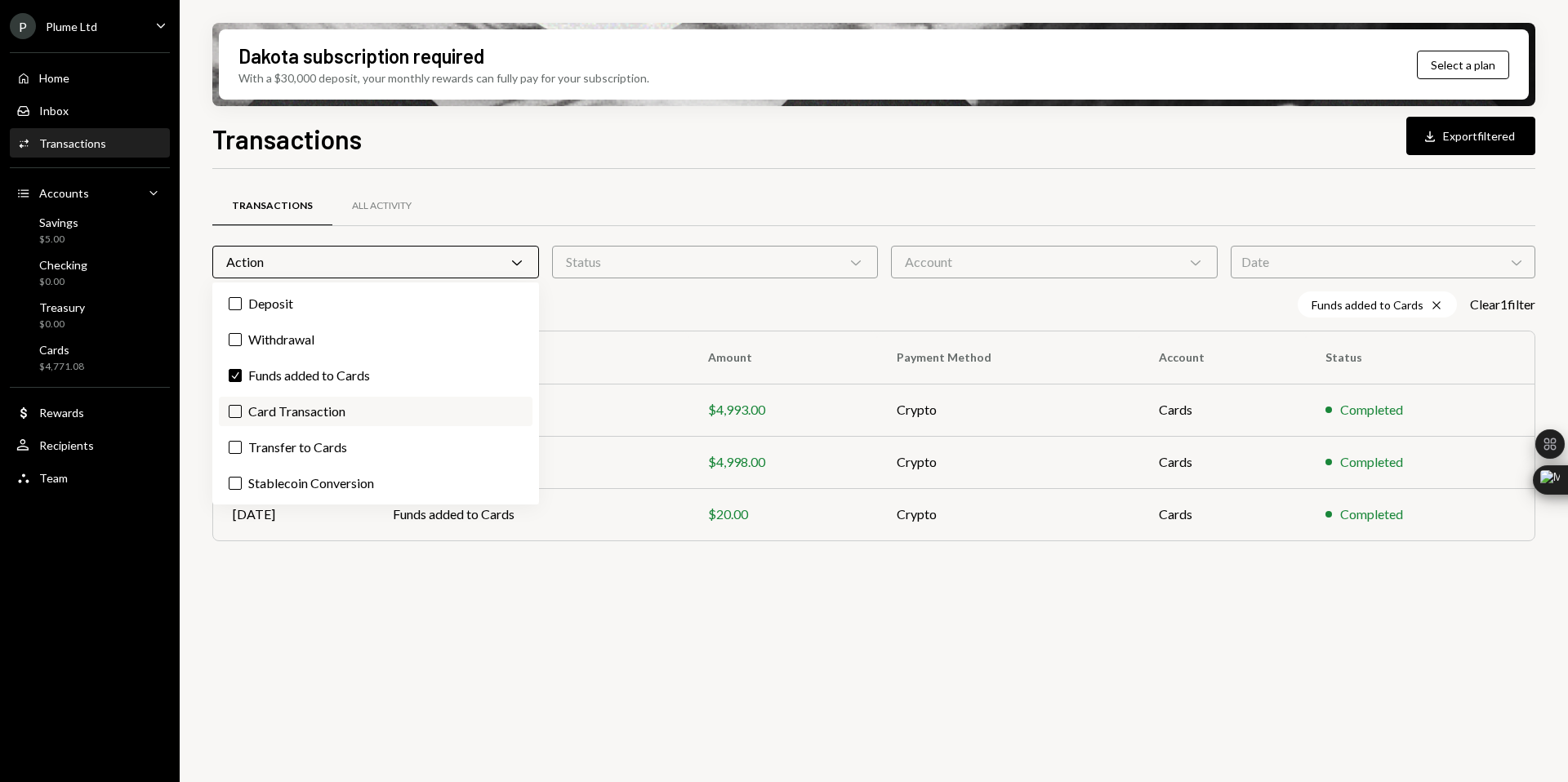
click at [284, 410] on label "Card Transaction" at bounding box center [376, 411] width 314 height 29
click at [241, 410] on button "Card Transaction" at bounding box center [236, 411] width 13 height 13
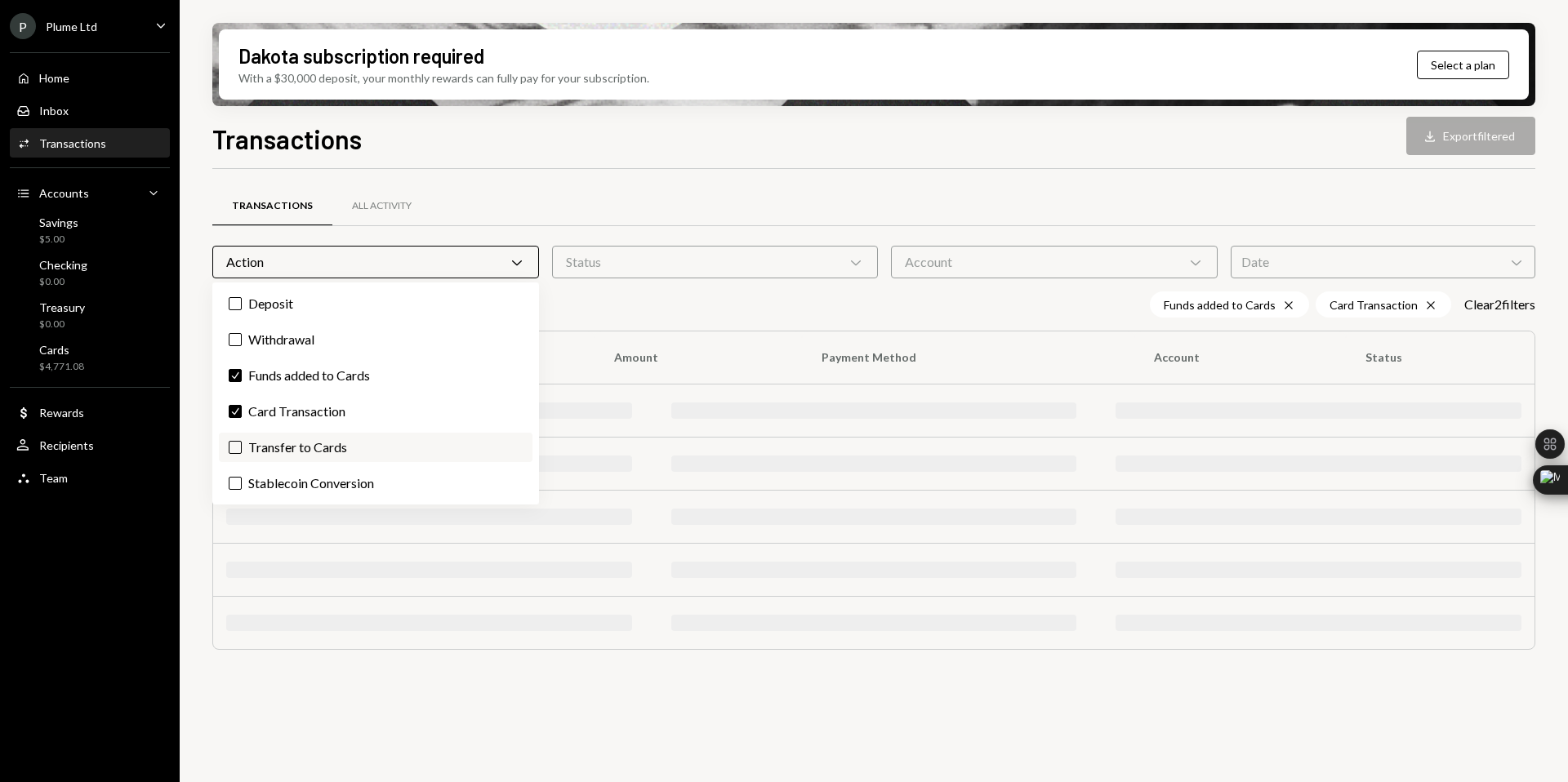
click at [279, 449] on label "Transfer to Cards" at bounding box center [376, 447] width 314 height 29
click at [241, 449] on button "Transfer to Cards" at bounding box center [236, 448] width 13 height 13
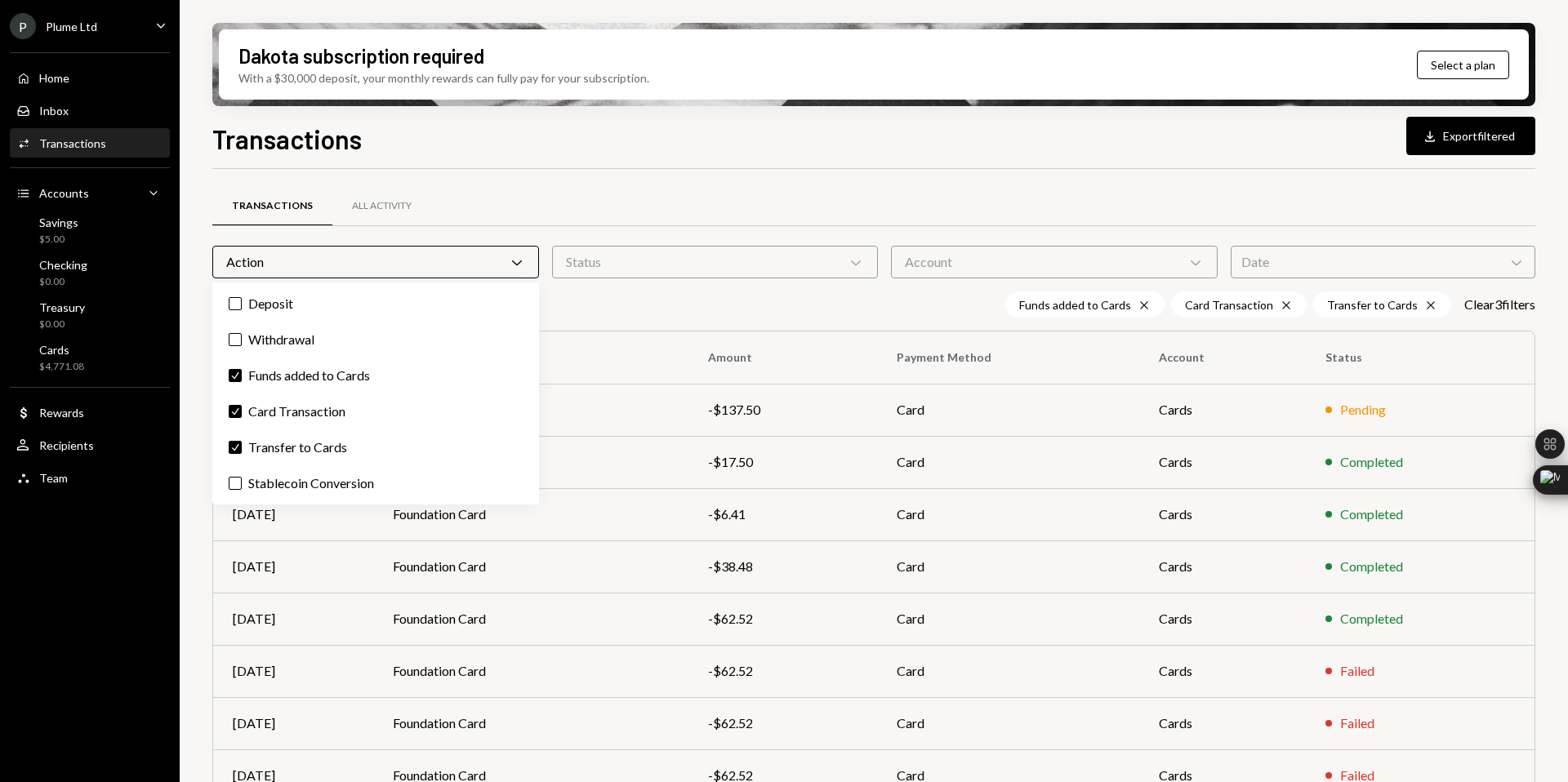
click at [649, 285] on div "Transactions All Activity Action Chevron Down Status Chevron Down Account Chevr…" at bounding box center [873, 585] width 1323 height 780
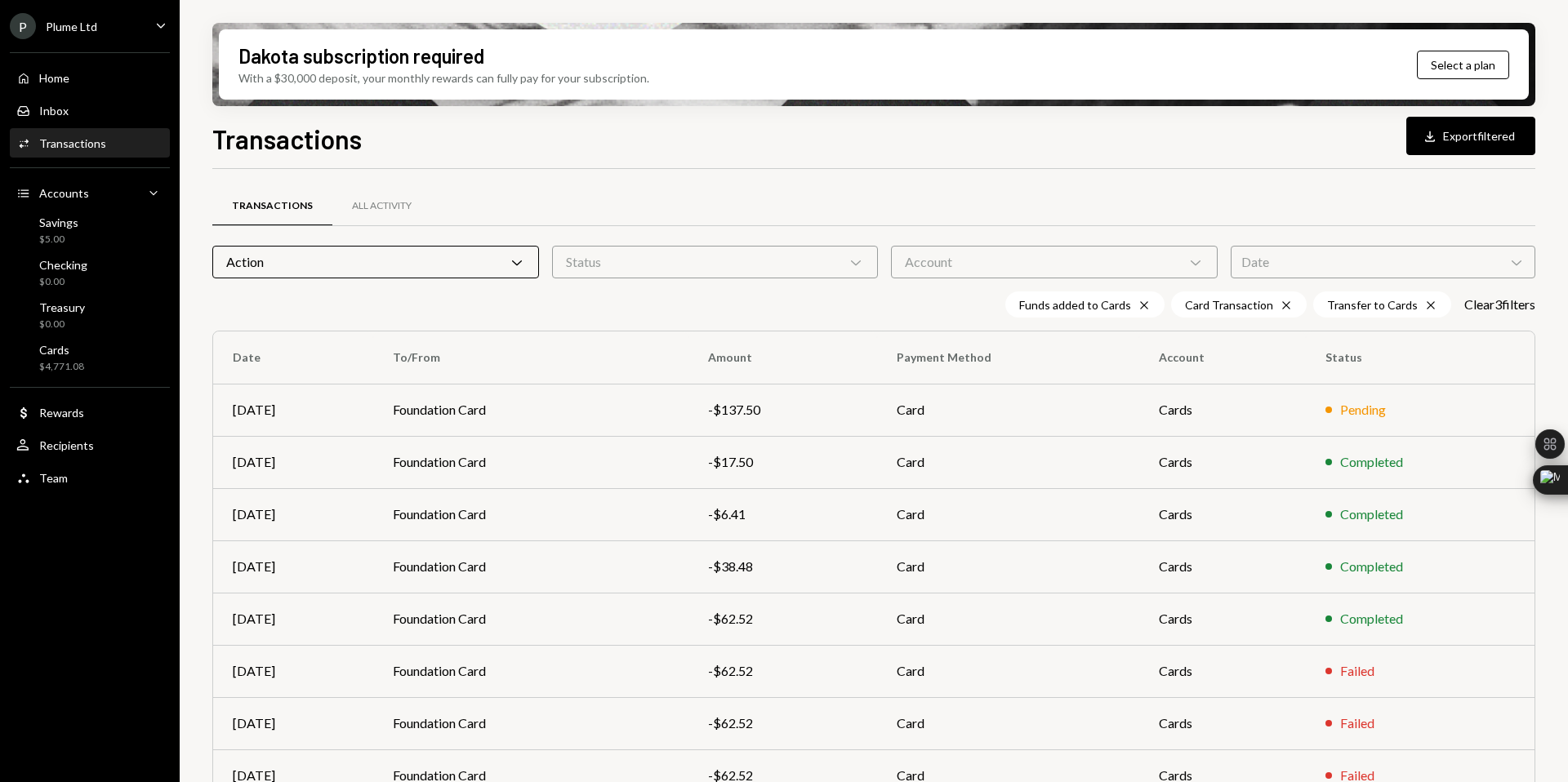
click at [726, 265] on div "Status Chevron Down" at bounding box center [715, 262] width 327 height 33
click at [671, 306] on label "Completed" at bounding box center [715, 303] width 314 height 29
click at [581, 306] on button "Completed" at bounding box center [575, 304] width 13 height 13
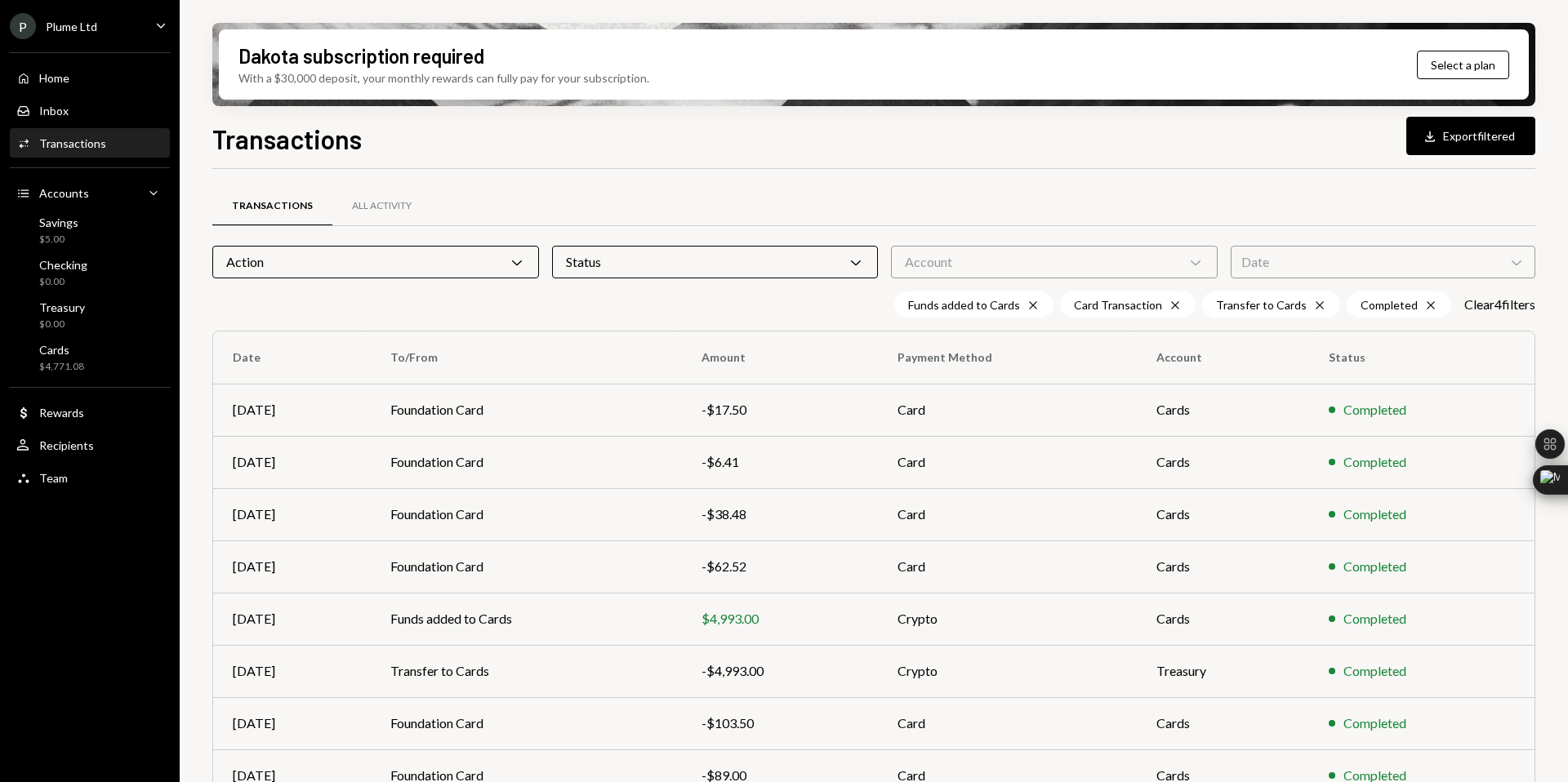
click at [1013, 211] on div "Transactions All Activity" at bounding box center [873, 206] width 1323 height 41
click at [1310, 252] on div "Date Chevron Down" at bounding box center [1383, 262] width 304 height 33
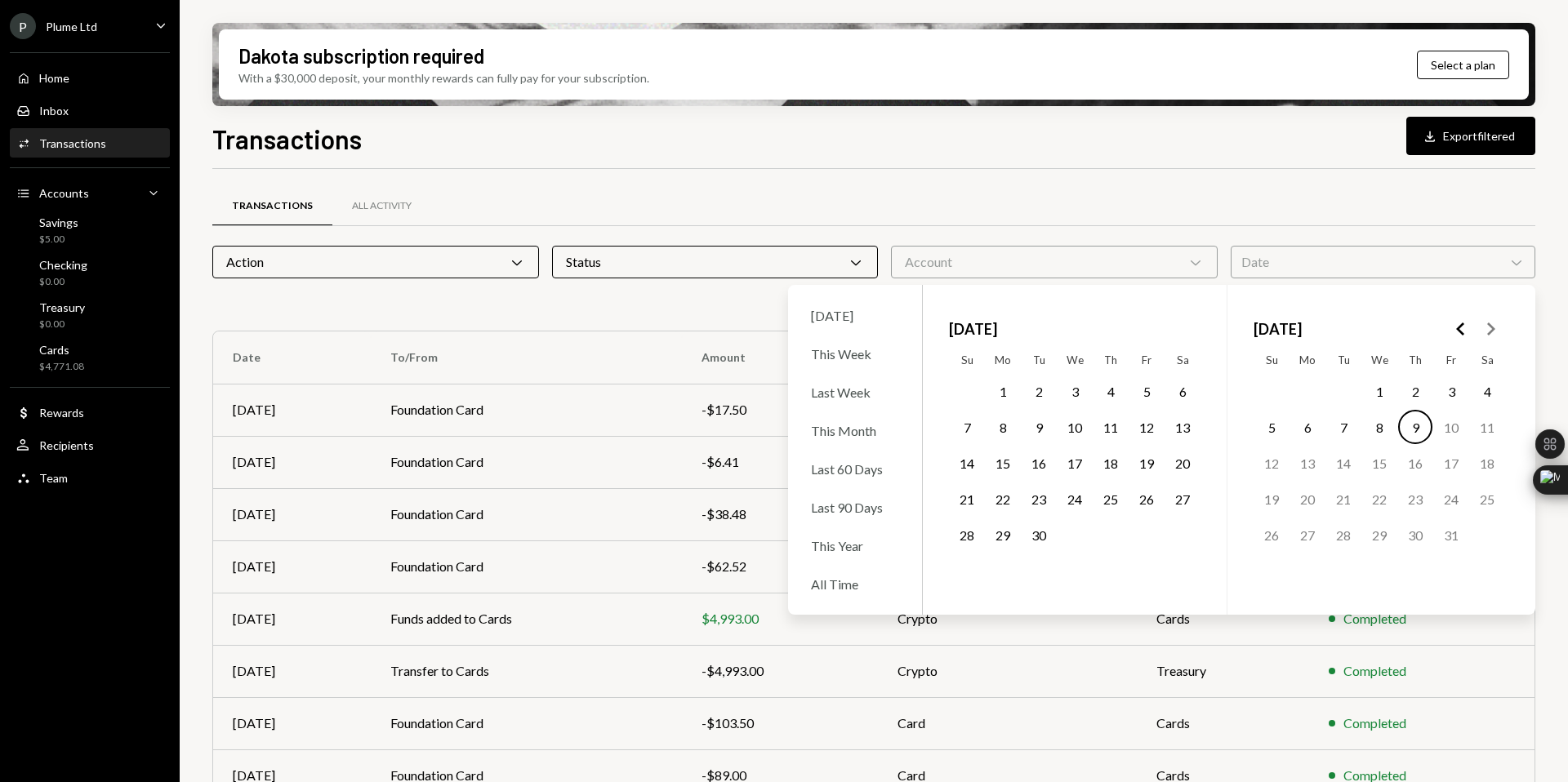
click at [1003, 400] on button "1" at bounding box center [1003, 391] width 35 height 35
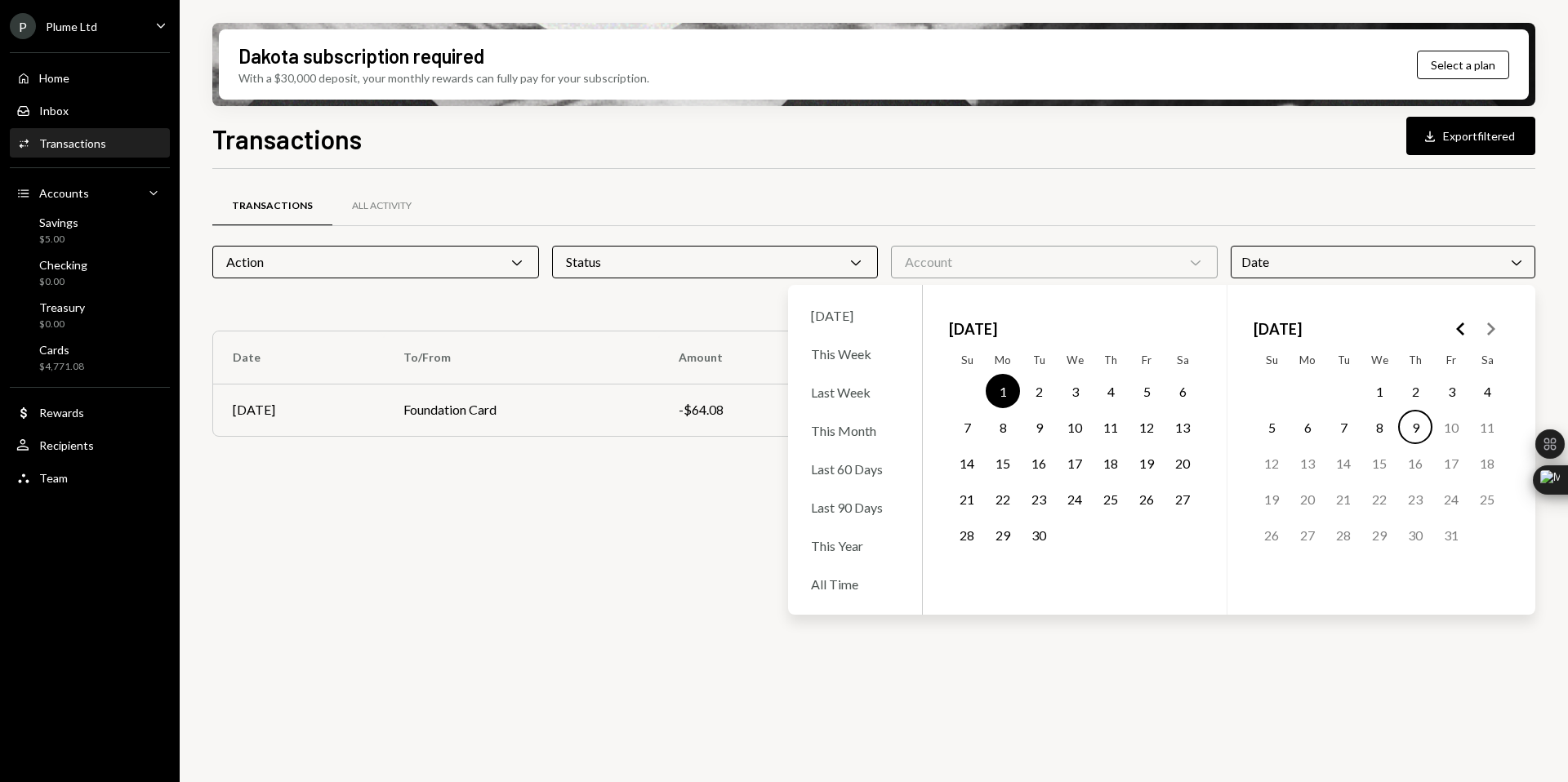
click at [1040, 531] on button "30" at bounding box center [1038, 534] width 35 height 35
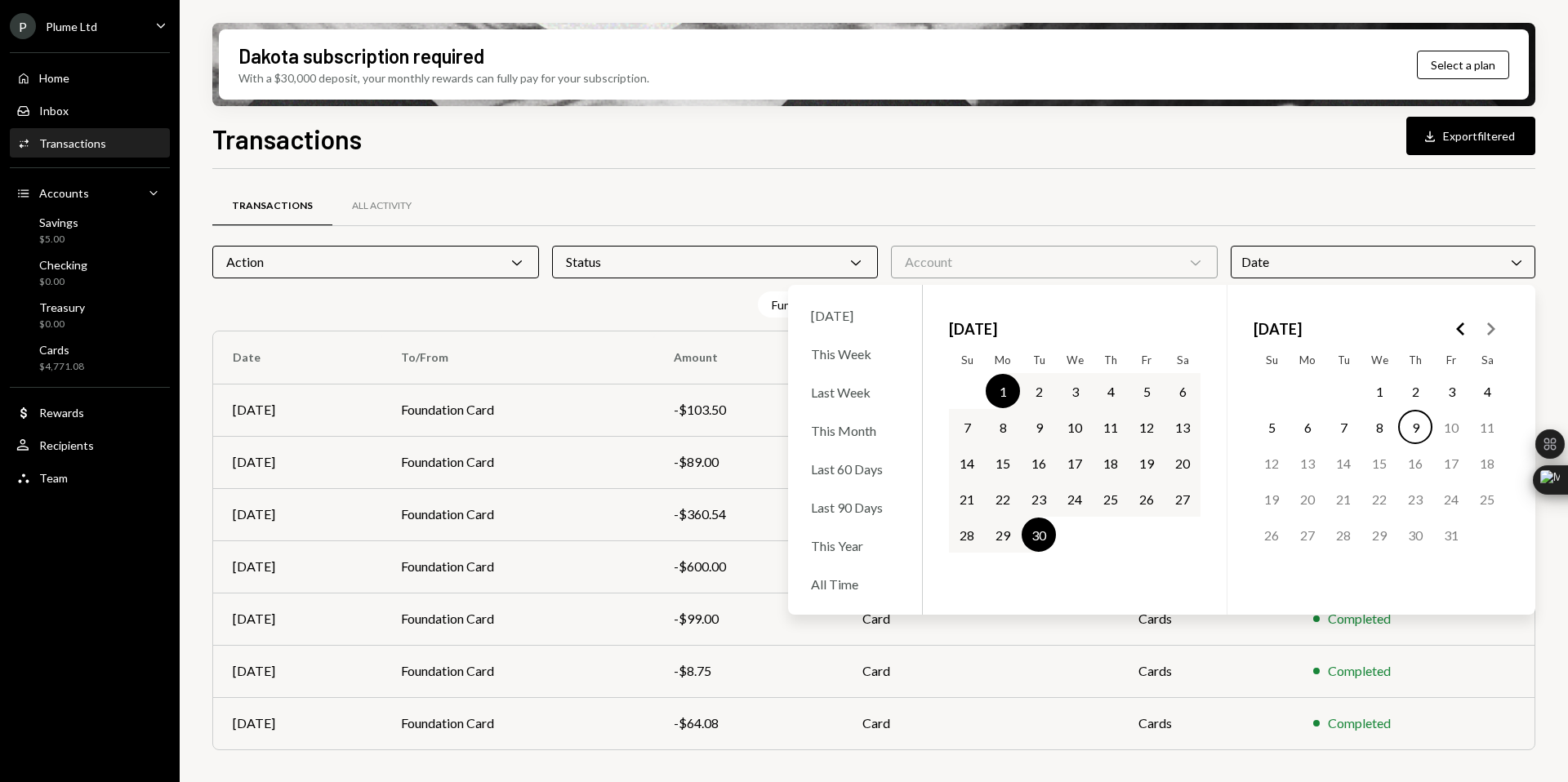
click at [1275, 207] on div "Transactions All Activity" at bounding box center [873, 206] width 1323 height 41
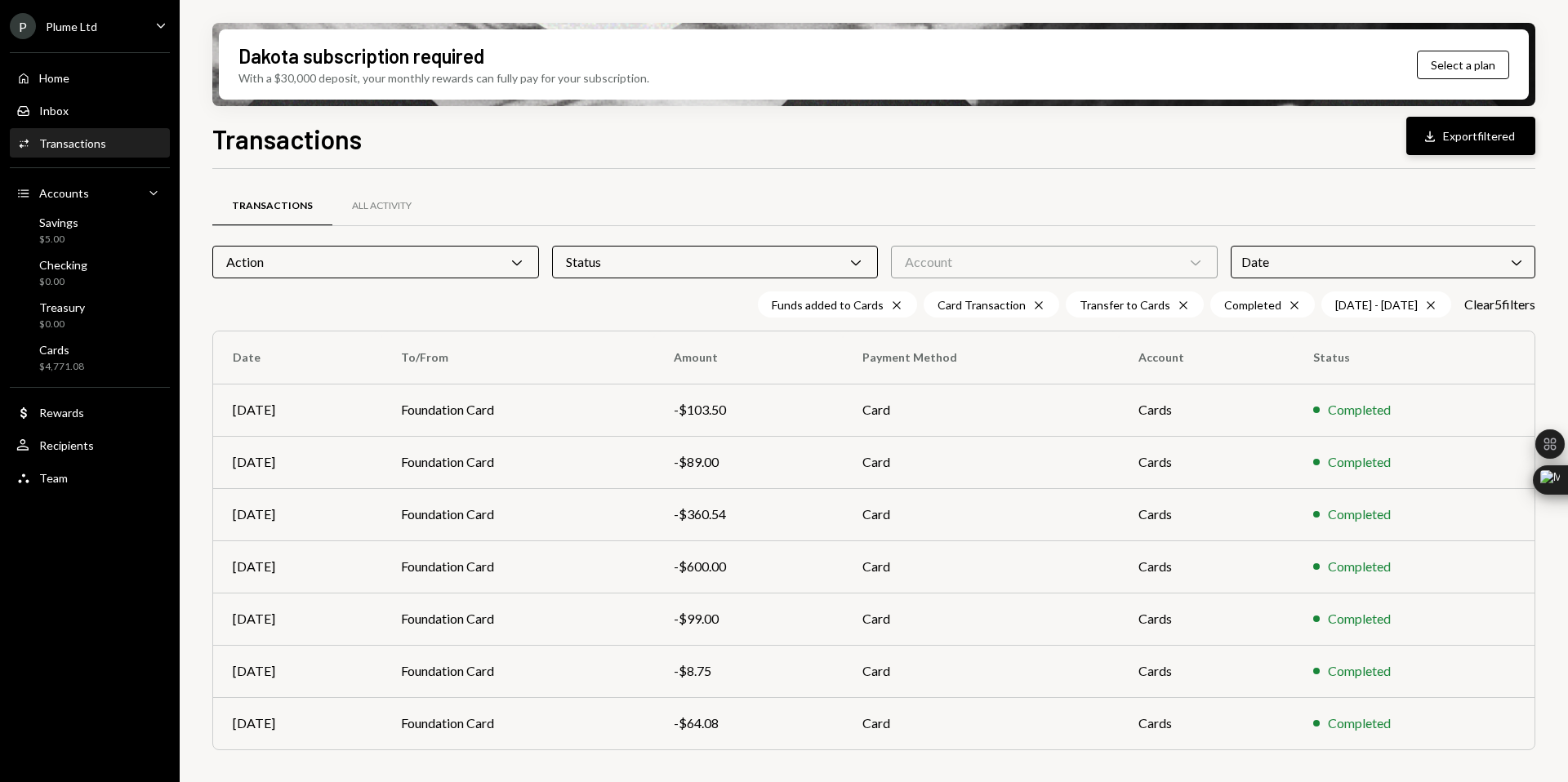
click at [1491, 142] on button "Download Export filtered" at bounding box center [1470, 135] width 129 height 38
